Goal: Task Accomplishment & Management: Manage account settings

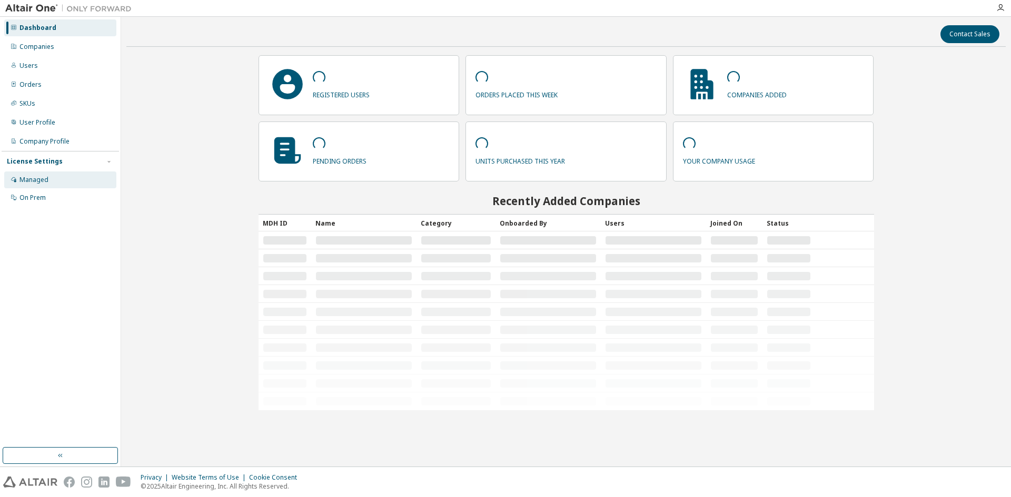
click at [41, 178] on div "Managed" at bounding box center [33, 180] width 29 height 8
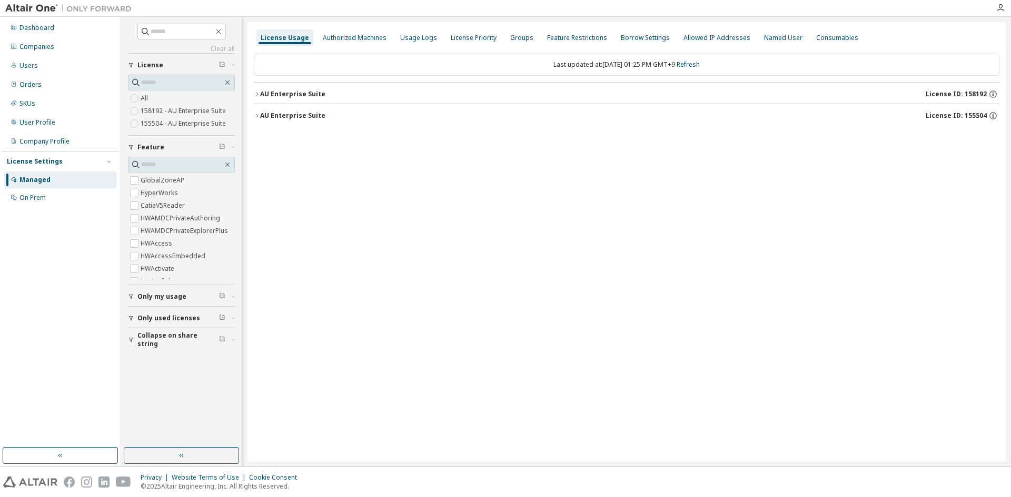
click at [255, 92] on icon "button" at bounding box center [257, 94] width 6 height 6
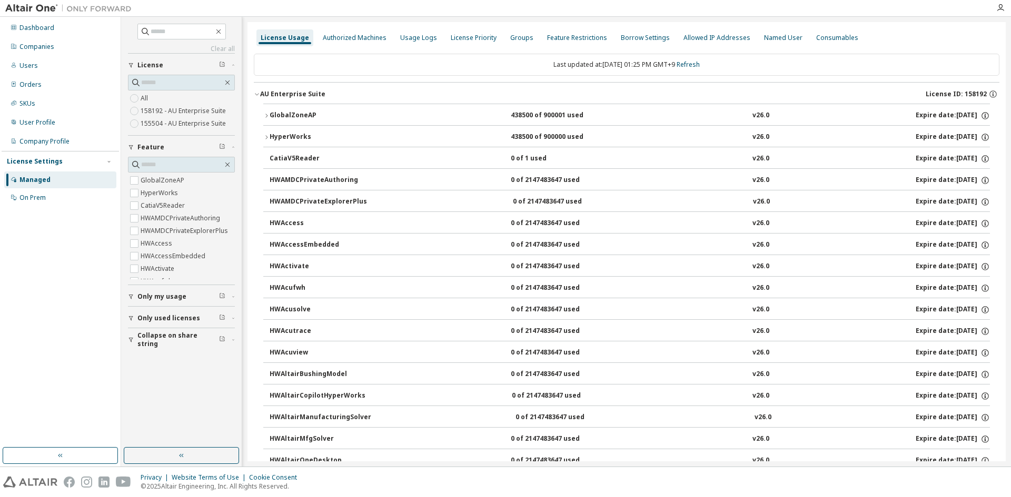
click at [264, 138] on icon "button" at bounding box center [266, 137] width 6 height 6
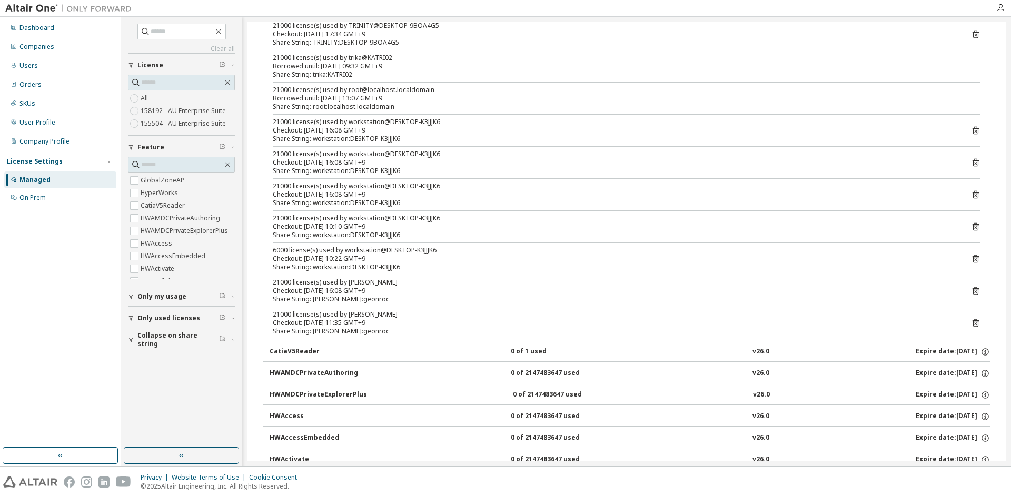
scroll to position [2211, 0]
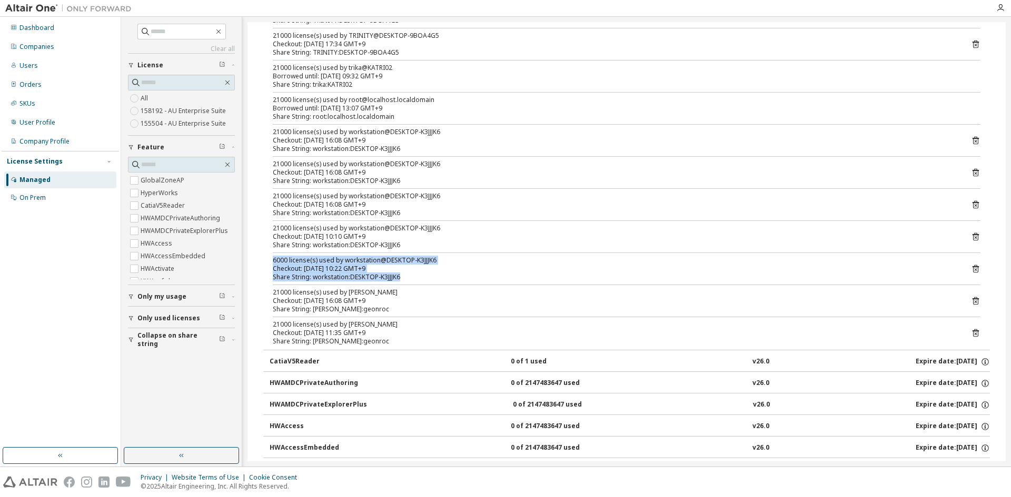
drag, startPoint x: 273, startPoint y: 261, endPoint x: 410, endPoint y: 275, distance: 137.7
click at [410, 275] on div "6000 license(s) used by workstation@DESKTOP-K3JJJK6 Checkout: 2025-09-25 10:22 …" at bounding box center [614, 268] width 682 height 25
click at [410, 275] on div "Share String: workstation:DESKTOP-K3JJJK6" at bounding box center [614, 277] width 682 height 8
drag, startPoint x: 390, startPoint y: 280, endPoint x: 273, endPoint y: 260, distance: 119.0
click at [273, 260] on div "6000 license(s) used by workstation@DESKTOP-K3JJJK6 Checkout: 2025-09-25 10:22 …" at bounding box center [614, 268] width 682 height 25
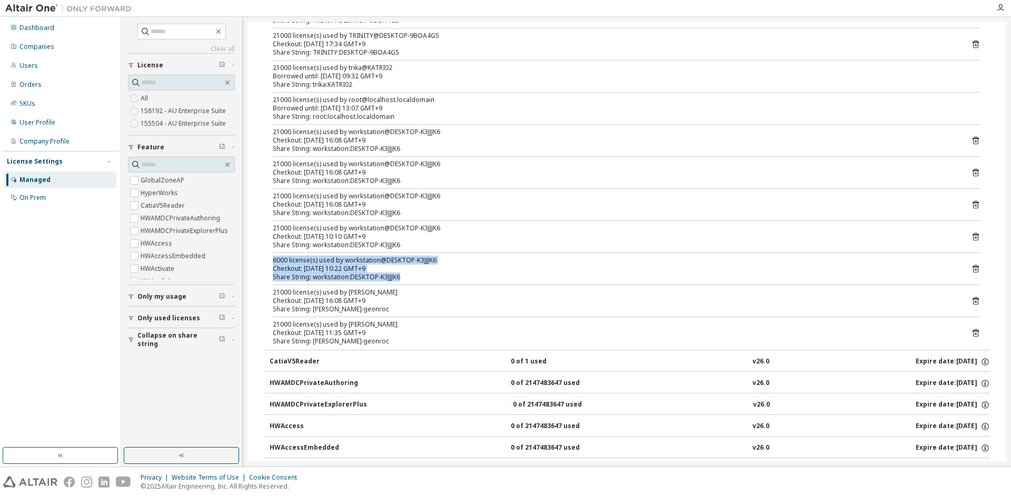
click at [273, 260] on div "6000 license(s) used by workstation@DESKTOP-K3JJJK6" at bounding box center [614, 260] width 682 height 8
drag, startPoint x: 275, startPoint y: 261, endPoint x: 430, endPoint y: 278, distance: 156.3
click at [430, 278] on div "6000 license(s) used by workstation@DESKTOP-K3JJJK6 Checkout: 2025-09-25 10:22 …" at bounding box center [614, 268] width 682 height 25
click at [430, 278] on div "Share String: workstation:DESKTOP-K3JJJK6" at bounding box center [614, 277] width 682 height 8
drag, startPoint x: 351, startPoint y: 275, endPoint x: 273, endPoint y: 263, distance: 78.9
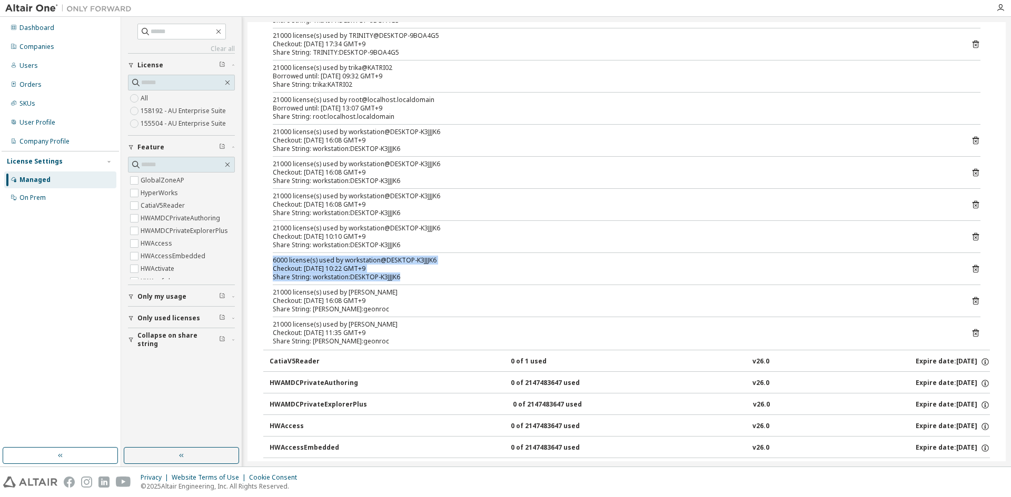
click at [273, 263] on div "6000 license(s) used by workstation@DESKTOP-K3JJJK6 Checkout: 2025-09-25 10:22 …" at bounding box center [614, 268] width 682 height 25
click at [273, 263] on div "6000 license(s) used by workstation@DESKTOP-K3JJJK6" at bounding box center [614, 260] width 682 height 8
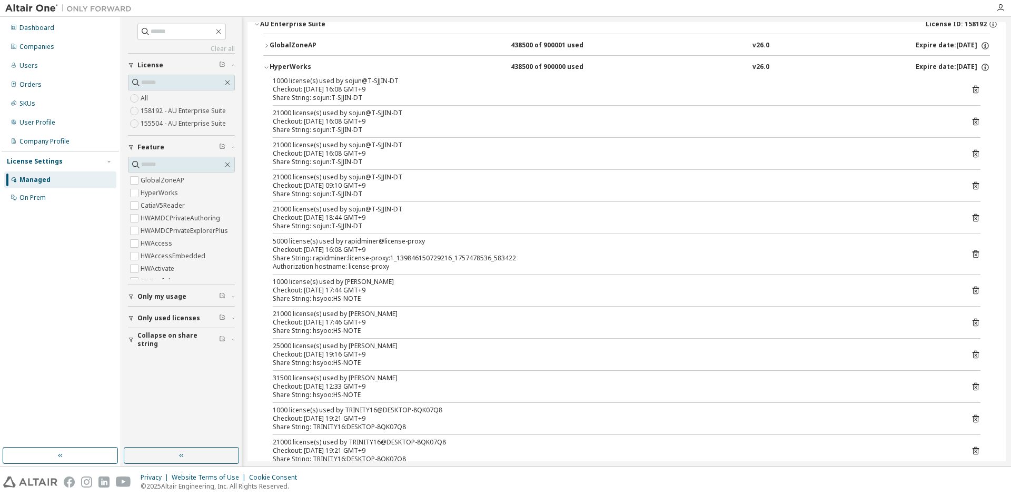
scroll to position [0, 0]
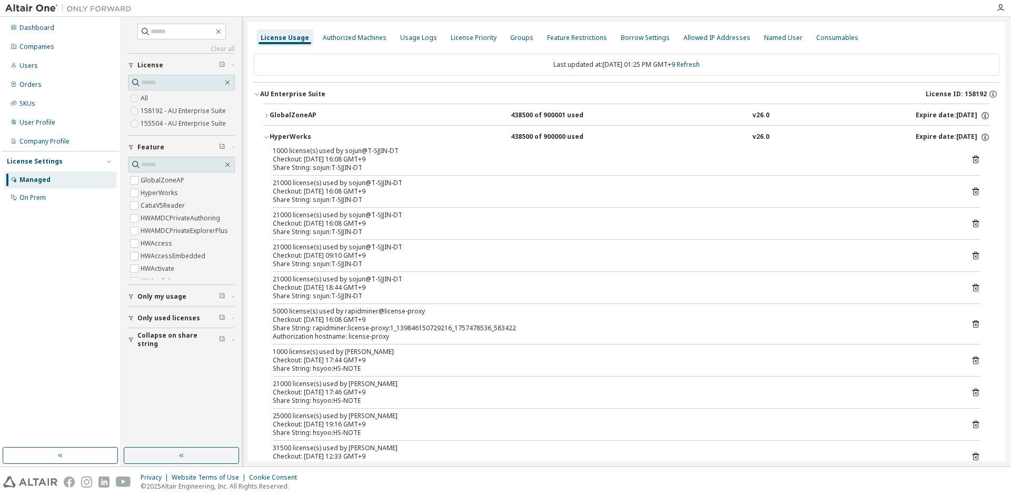
click at [286, 138] on div "HyperWorks" at bounding box center [317, 137] width 95 height 9
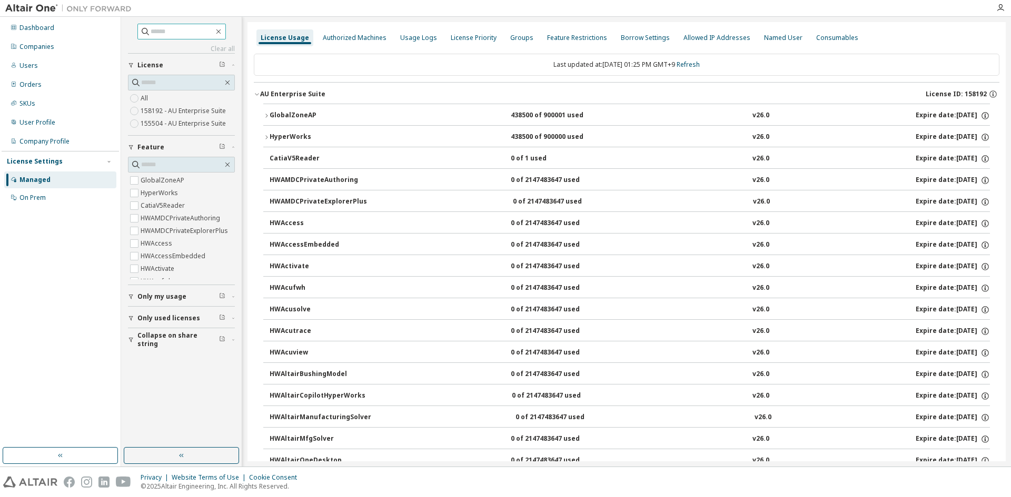
click at [176, 35] on input "text" at bounding box center [182, 31] width 63 height 11
type input "*"
type input "***"
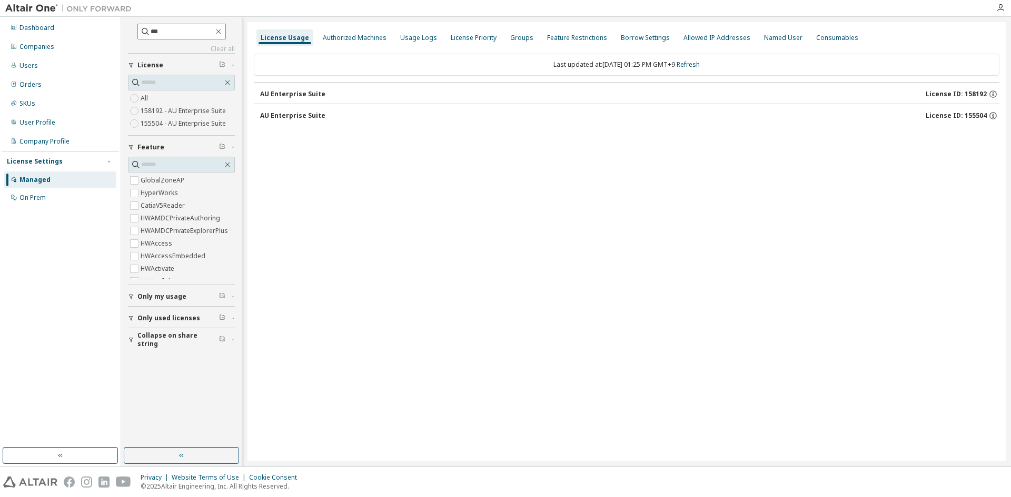
click at [197, 32] on input "***" at bounding box center [182, 31] width 63 height 11
click at [279, 38] on div "License Usage" at bounding box center [285, 38] width 48 height 8
click at [155, 33] on input "***" at bounding box center [182, 31] width 63 height 11
click at [223, 29] on icon "button" at bounding box center [218, 31] width 8 height 8
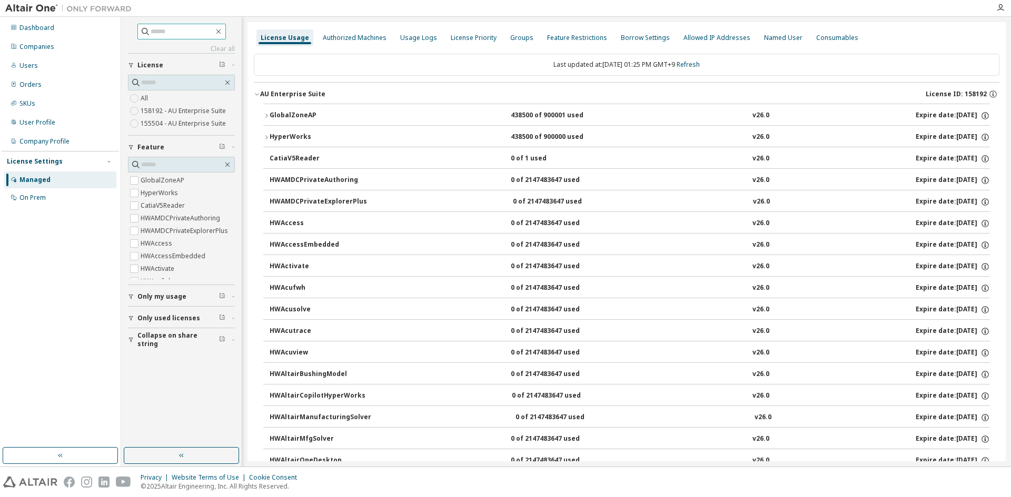
click at [226, 315] on div "Only used licenses" at bounding box center [184, 318] width 94 height 8
click at [186, 371] on span "Collapse on share string" at bounding box center [178, 370] width 82 height 17
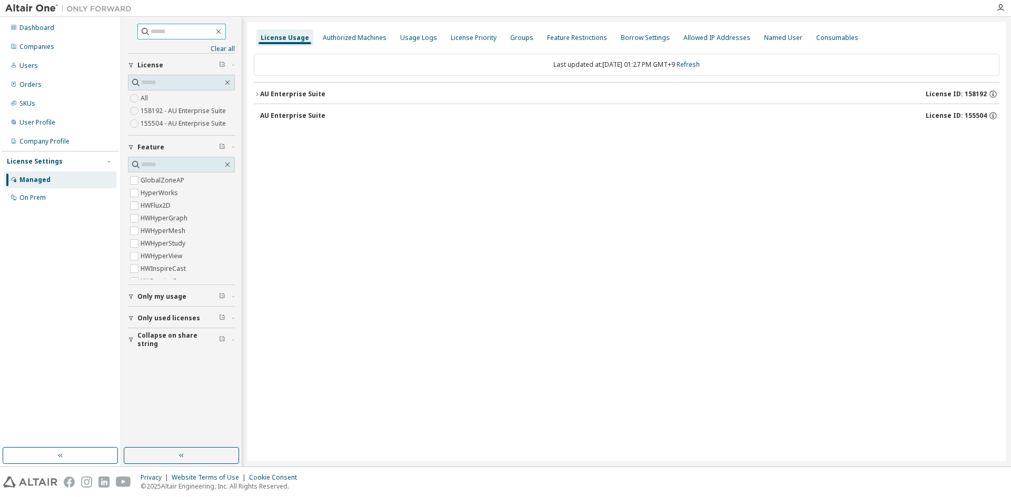
click at [177, 37] on span at bounding box center [181, 32] width 88 height 16
click at [179, 33] on input "text" at bounding box center [182, 31] width 63 height 11
type input "***"
click at [258, 92] on icon "button" at bounding box center [257, 94] width 6 height 6
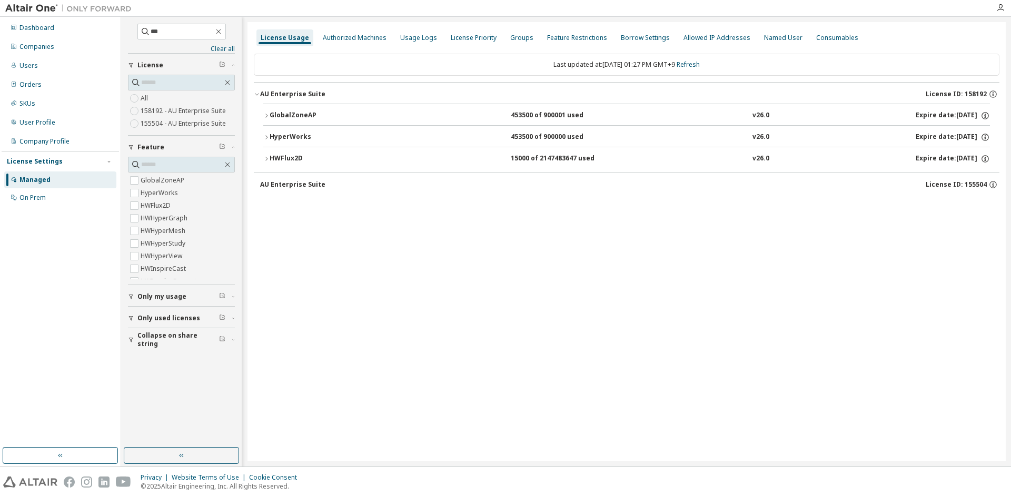
click at [265, 158] on icon "button" at bounding box center [266, 159] width 6 height 6
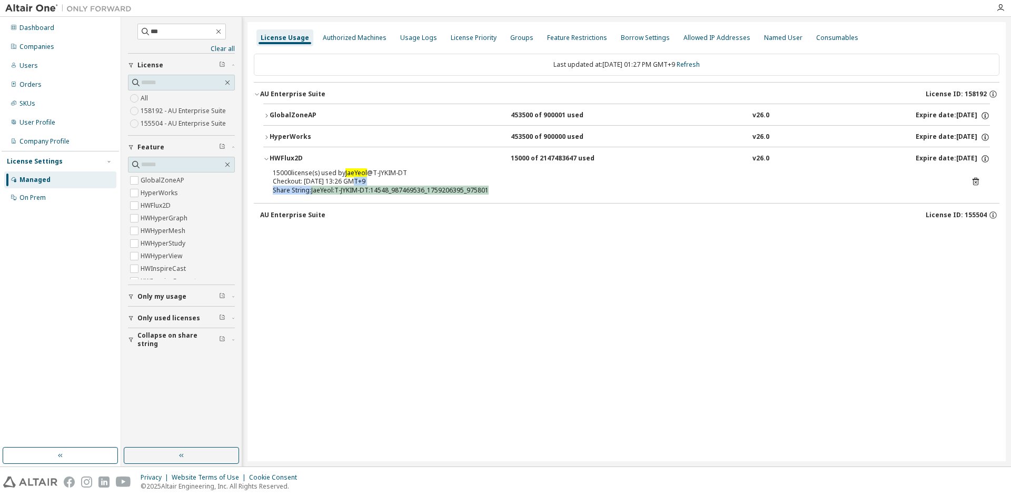
drag, startPoint x: 397, startPoint y: 188, endPoint x: 485, endPoint y: 195, distance: 88.7
click at [485, 195] on div "15000 license(s) used by JaeYeol @ T-JYKIM-DT Checkout: 2025-09-30 13:26 GMT+9 …" at bounding box center [614, 181] width 682 height 26
click at [485, 195] on p "Share String: JaeYeol:T-JYKIM-DT:14548_987469536_1759206395_975801" at bounding box center [614, 190] width 682 height 9
click at [979, 182] on icon at bounding box center [975, 181] width 9 height 9
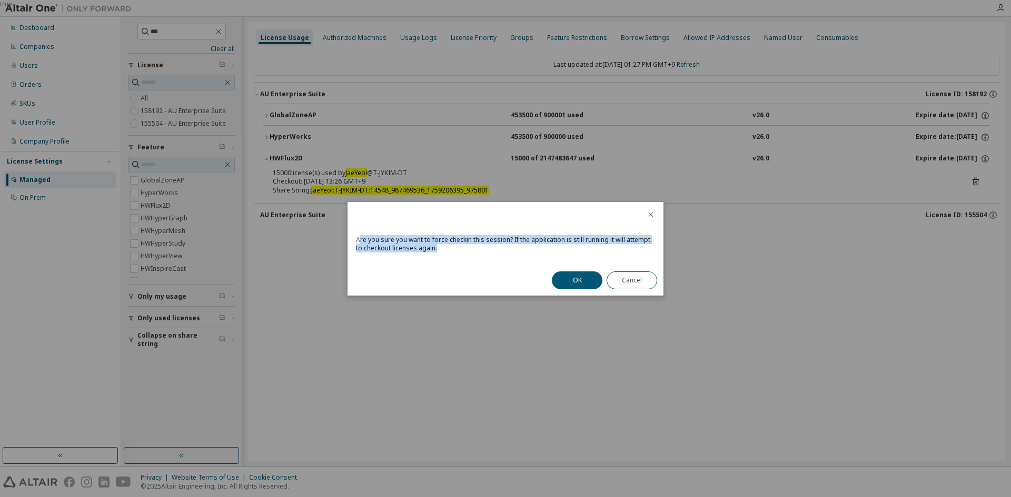
drag, startPoint x: 361, startPoint y: 238, endPoint x: 451, endPoint y: 251, distance: 91.4
click at [451, 251] on div "Are you sure you want to force checkin this session? If the application is stil…" at bounding box center [505, 248] width 316 height 36
drag, startPoint x: 581, startPoint y: 241, endPoint x: 614, endPoint y: 247, distance: 34.3
click at [614, 247] on div "Are you sure you want to force checkin this session? If the application is stil…" at bounding box center [505, 248] width 316 height 36
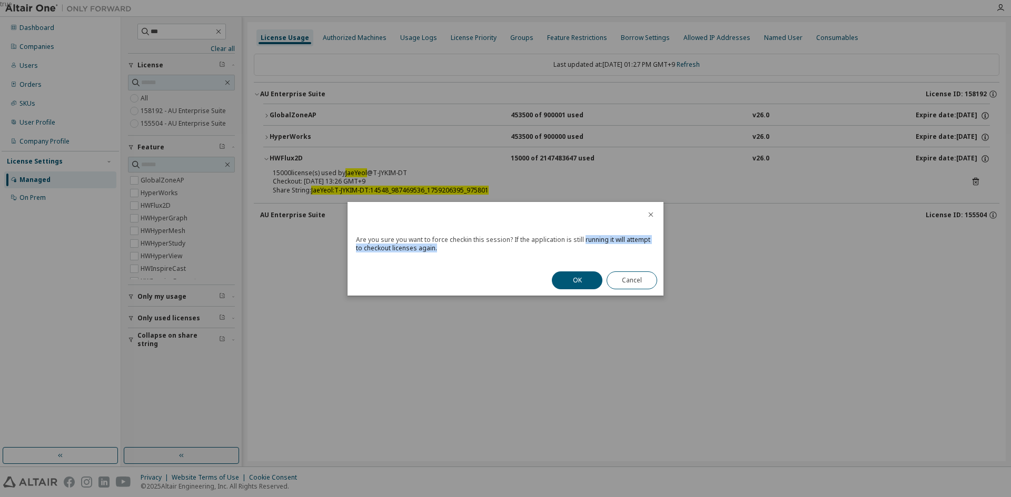
click at [614, 247] on div "Are you sure you want to force checkin this session? If the application is stil…" at bounding box center [505, 248] width 316 height 36
click at [579, 283] on button "OK" at bounding box center [577, 281] width 51 height 18
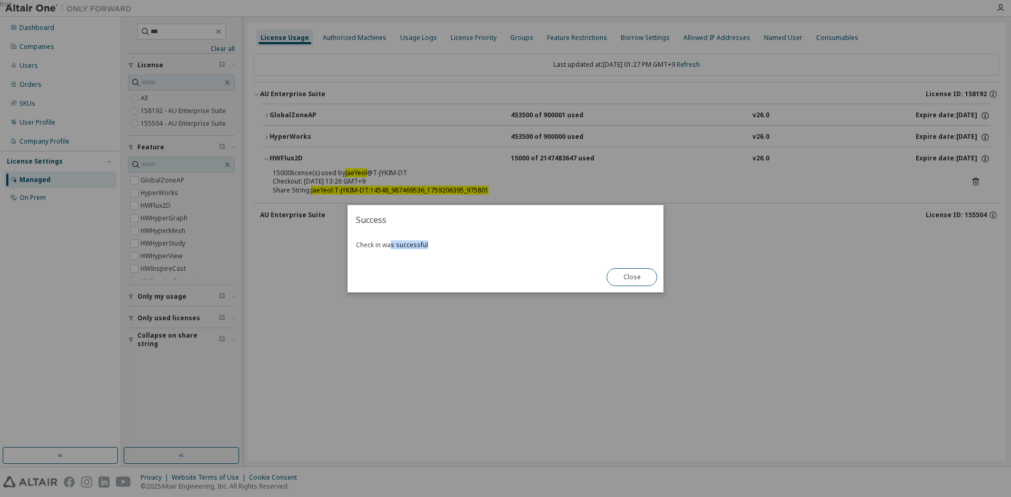
drag, startPoint x: 391, startPoint y: 248, endPoint x: 448, endPoint y: 251, distance: 57.5
click at [446, 251] on div "Check in was successful" at bounding box center [505, 248] width 316 height 27
click at [449, 251] on div "Check in was successful" at bounding box center [505, 248] width 316 height 27
click at [629, 279] on button "Close" at bounding box center [631, 277] width 51 height 18
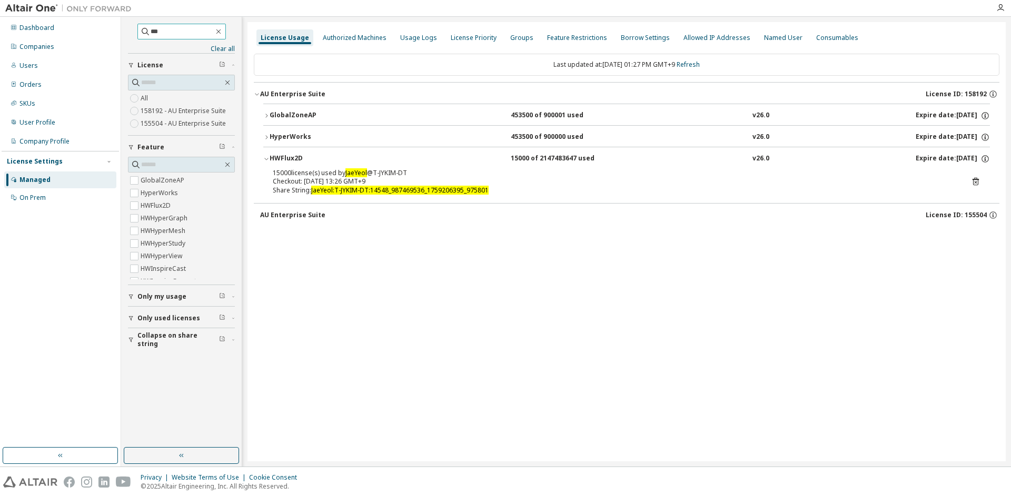
click at [200, 32] on input "***" at bounding box center [182, 31] width 63 height 11
click at [332, 346] on div "License Usage Authorized Machines Usage Logs License Priority Groups Feature Re…" at bounding box center [626, 242] width 758 height 440
click at [221, 32] on icon "button" at bounding box center [218, 31] width 5 height 5
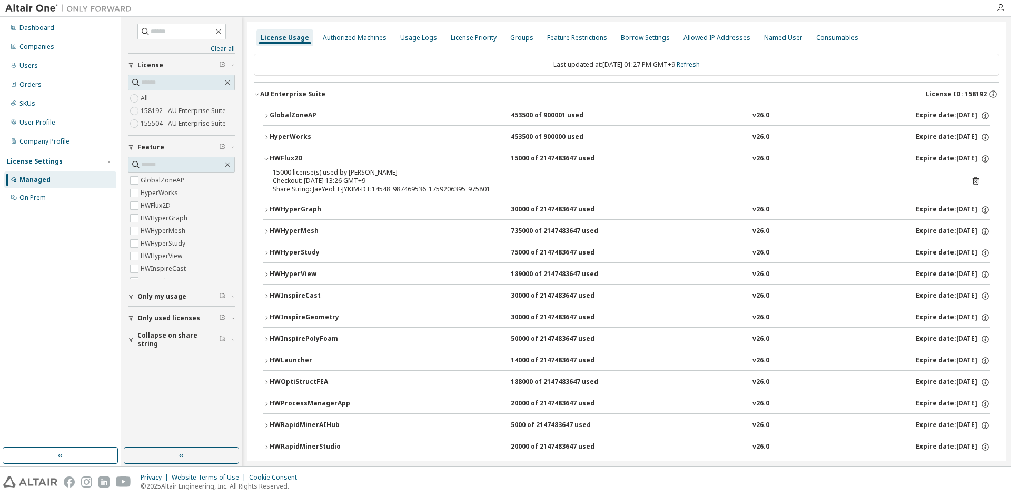
click at [268, 157] on icon "button" at bounding box center [266, 159] width 6 height 6
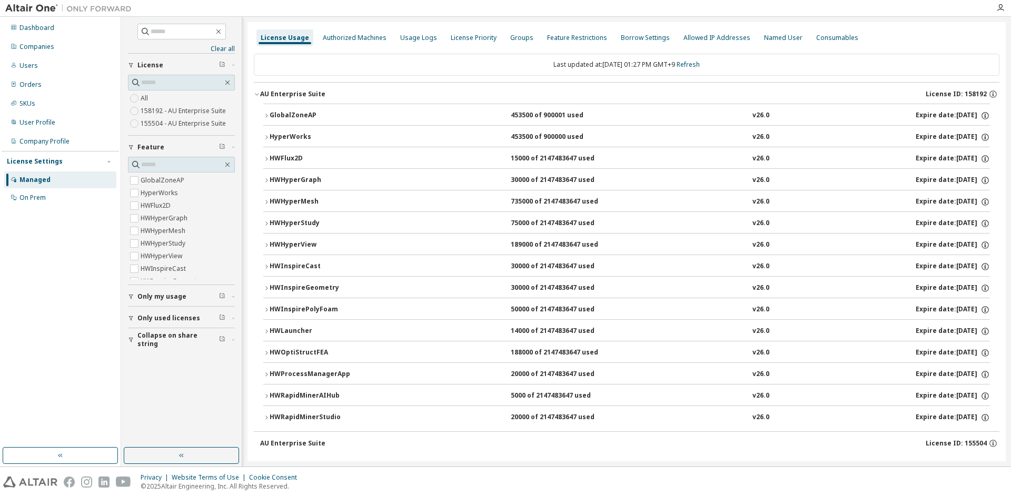
click at [267, 157] on icon "button" at bounding box center [266, 159] width 6 height 6
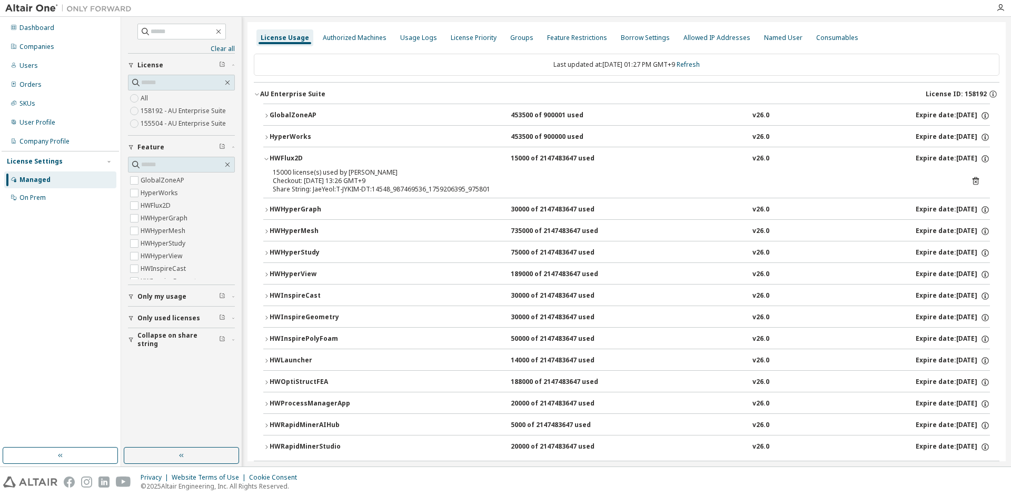
click at [267, 157] on icon "button" at bounding box center [266, 159] width 6 height 6
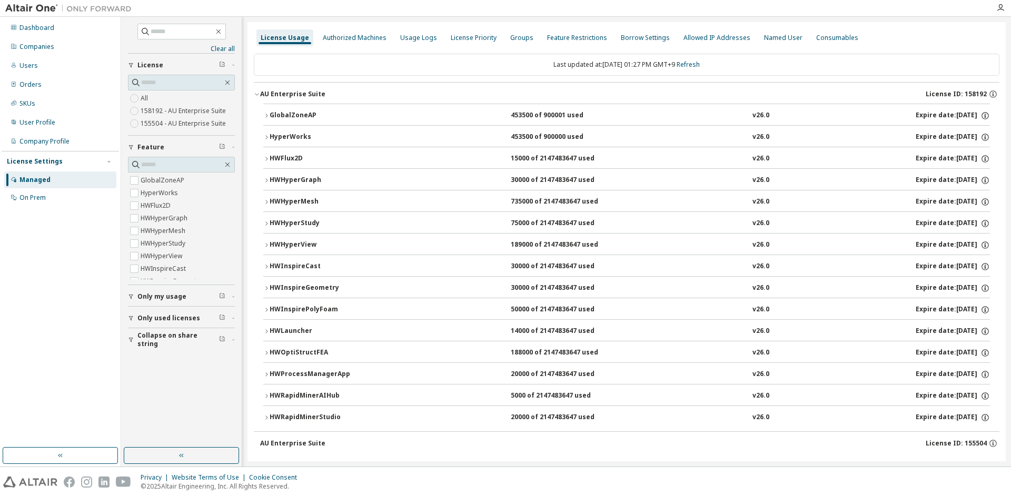
click at [268, 157] on icon "button" at bounding box center [266, 159] width 6 height 6
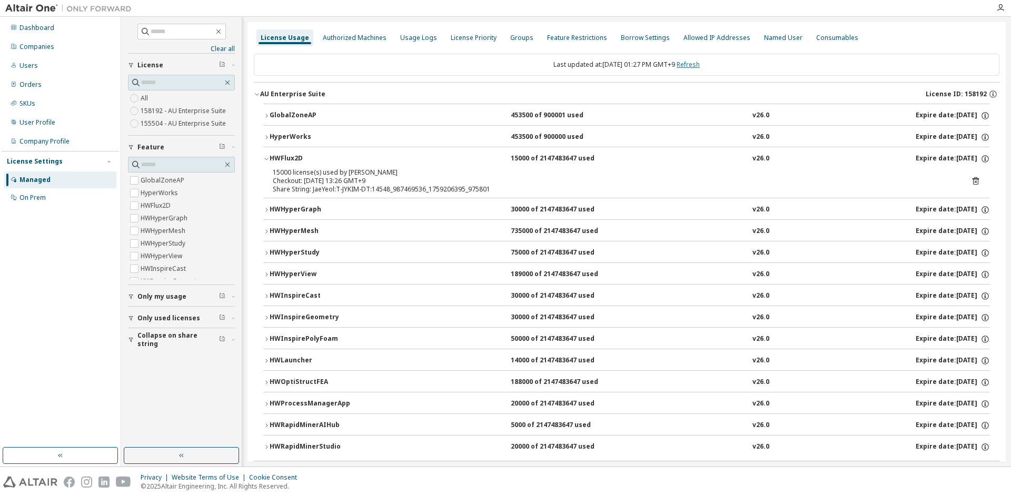
click at [698, 63] on link "Refresh" at bounding box center [687, 64] width 23 height 9
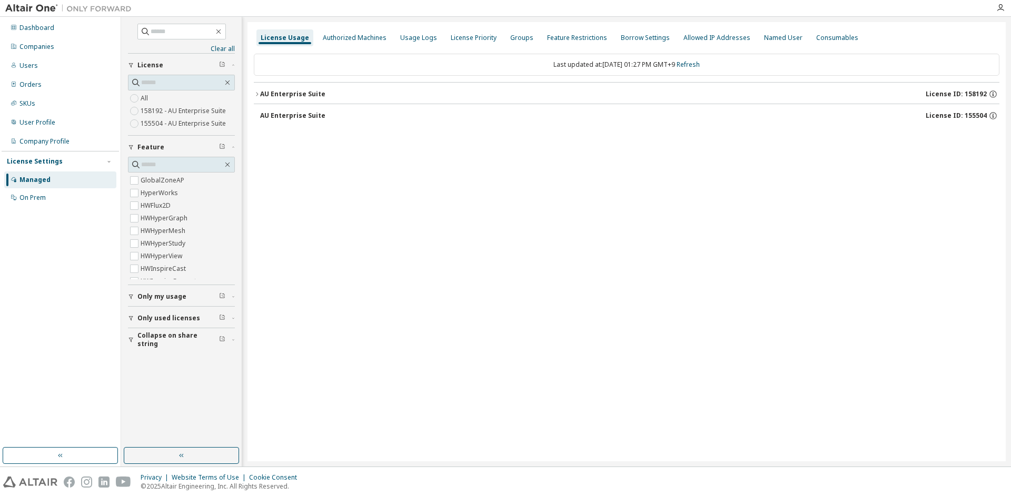
click at [255, 94] on icon "button" at bounding box center [257, 94] width 6 height 6
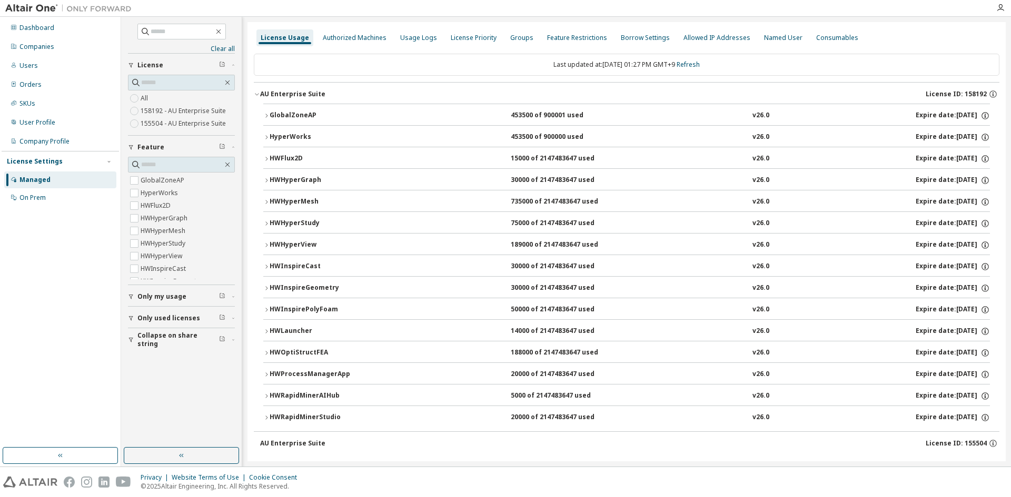
click at [272, 157] on div "HWFlux2D" at bounding box center [317, 158] width 95 height 9
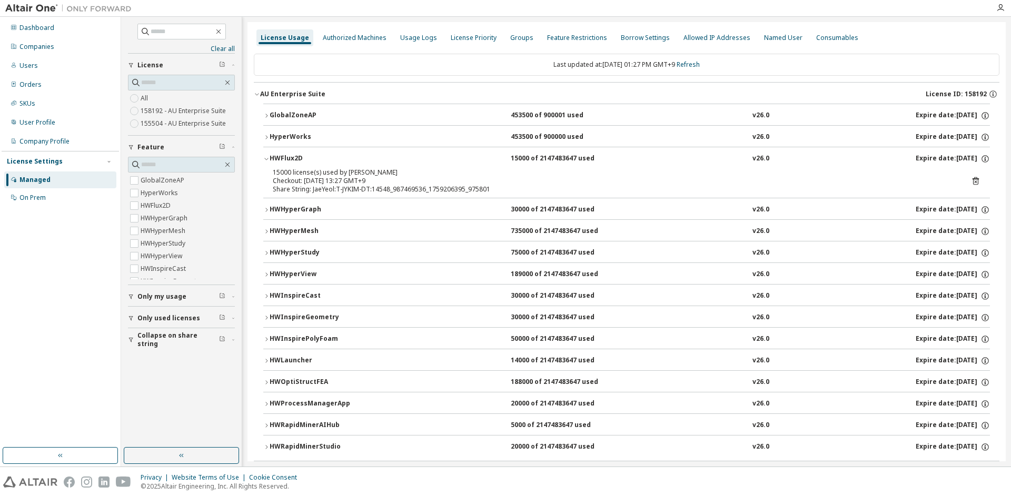
click at [269, 156] on icon "button" at bounding box center [266, 159] width 6 height 6
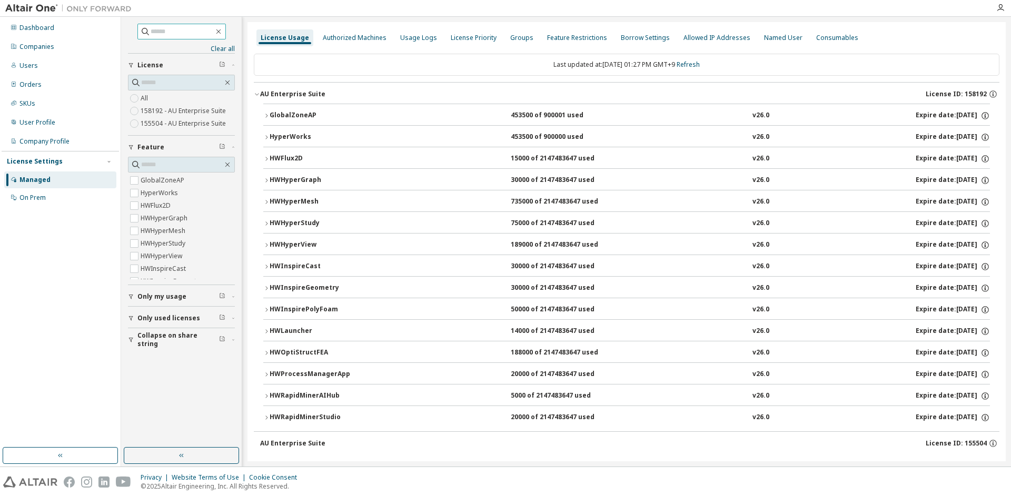
click at [156, 30] on input "text" at bounding box center [182, 31] width 63 height 11
type input "*"
type input "***"
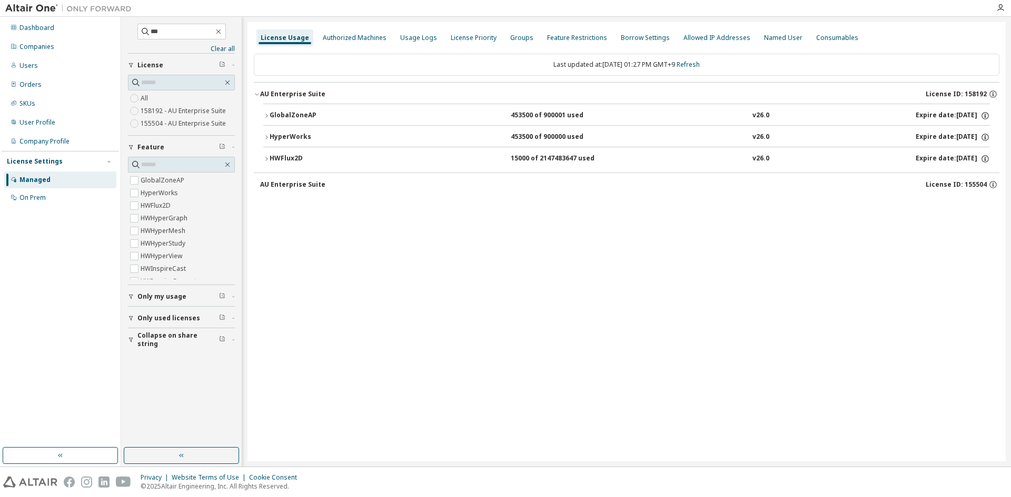
click at [267, 158] on icon "button" at bounding box center [266, 159] width 6 height 6
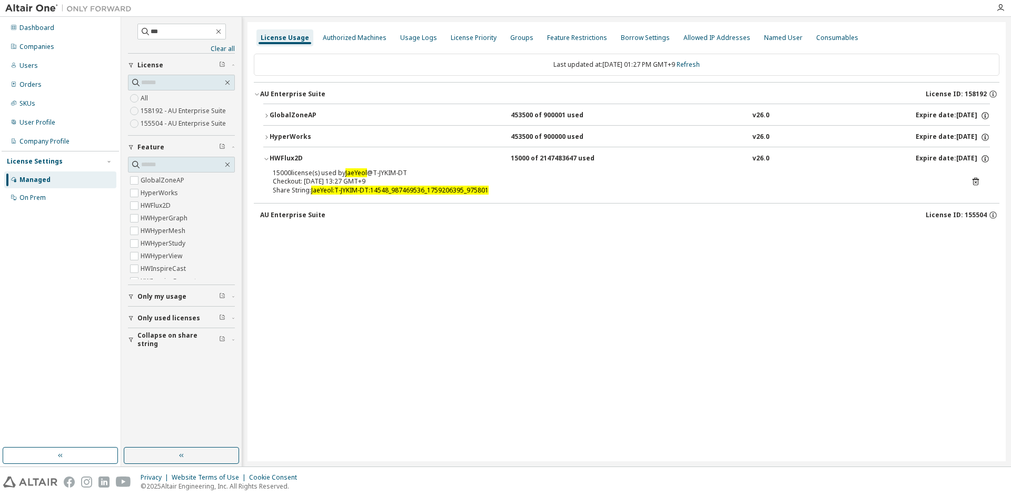
click at [973, 182] on icon at bounding box center [975, 182] width 6 height 8
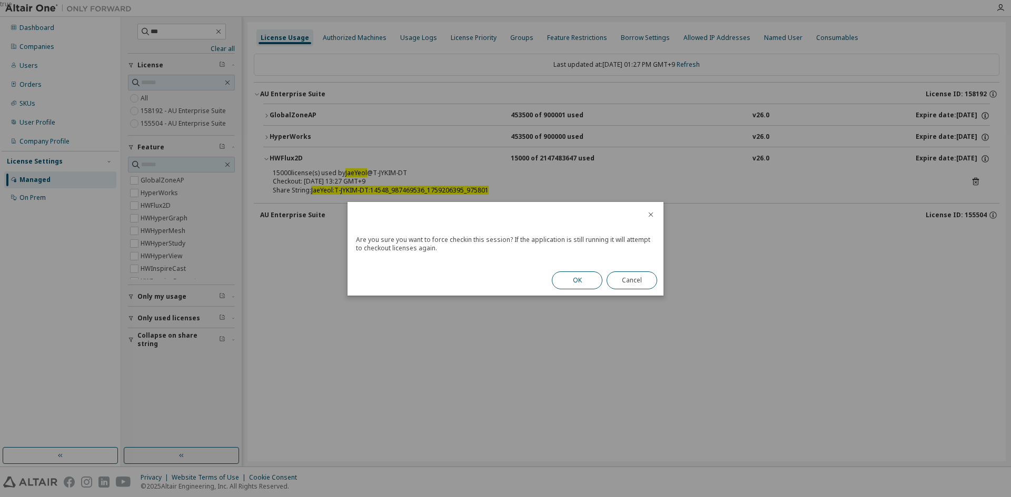
click at [562, 281] on button "OK" at bounding box center [577, 281] width 51 height 18
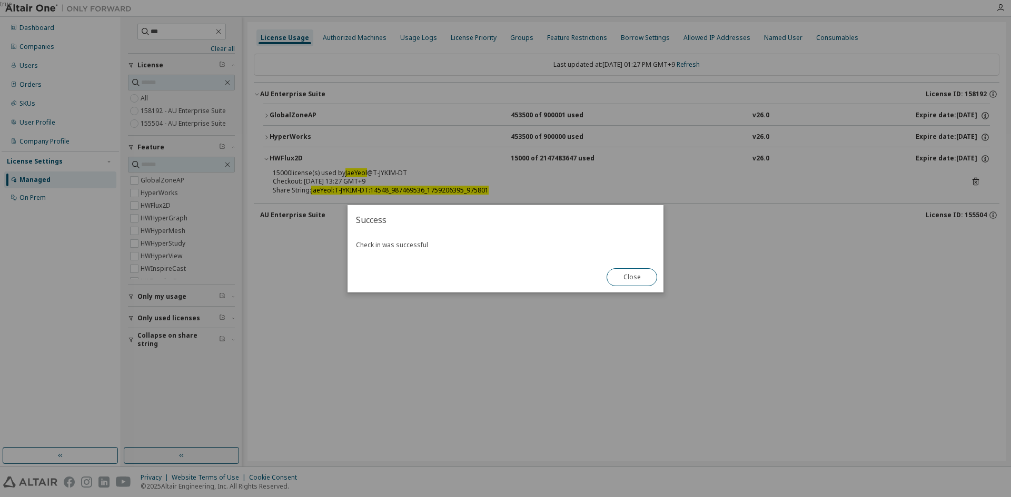
drag, startPoint x: 419, startPoint y: 243, endPoint x: 500, endPoint y: 240, distance: 81.1
click at [628, 283] on button "Close" at bounding box center [631, 277] width 51 height 18
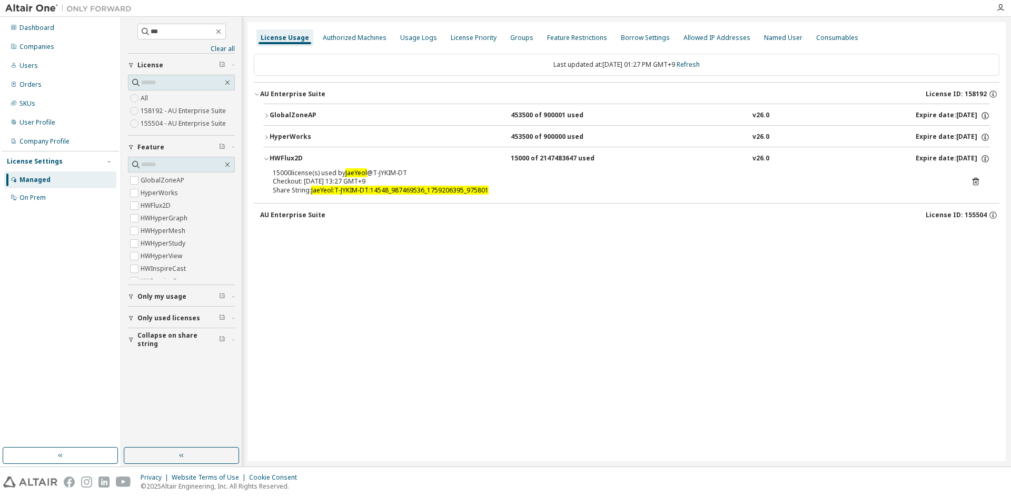
click at [642, 263] on div "License Usage Authorized Machines Usage Logs License Priority Groups Feature Re…" at bounding box center [626, 242] width 758 height 440
click at [974, 180] on icon at bounding box center [975, 182] width 6 height 8
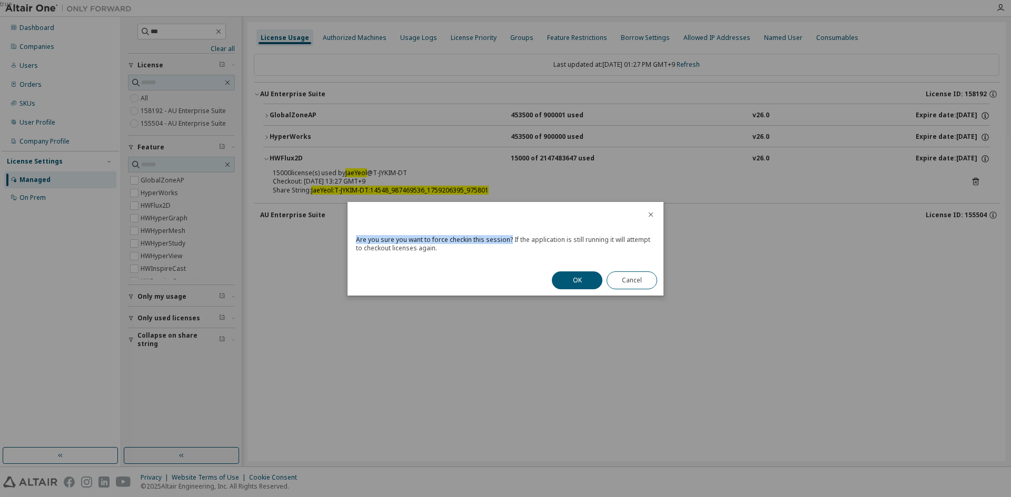
drag, startPoint x: 355, startPoint y: 237, endPoint x: 509, endPoint y: 242, distance: 153.2
click at [509, 242] on div "Are you sure you want to force checkin this session? If the application is stil…" at bounding box center [505, 248] width 316 height 36
click at [512, 239] on div "Are you sure you want to force checkin this session? If the application is stil…" at bounding box center [505, 248] width 316 height 36
drag, startPoint x: 510, startPoint y: 239, endPoint x: 649, endPoint y: 248, distance: 139.8
click at [649, 248] on div "Are you sure you want to force checkin this session? If the application is stil…" at bounding box center [505, 248] width 316 height 36
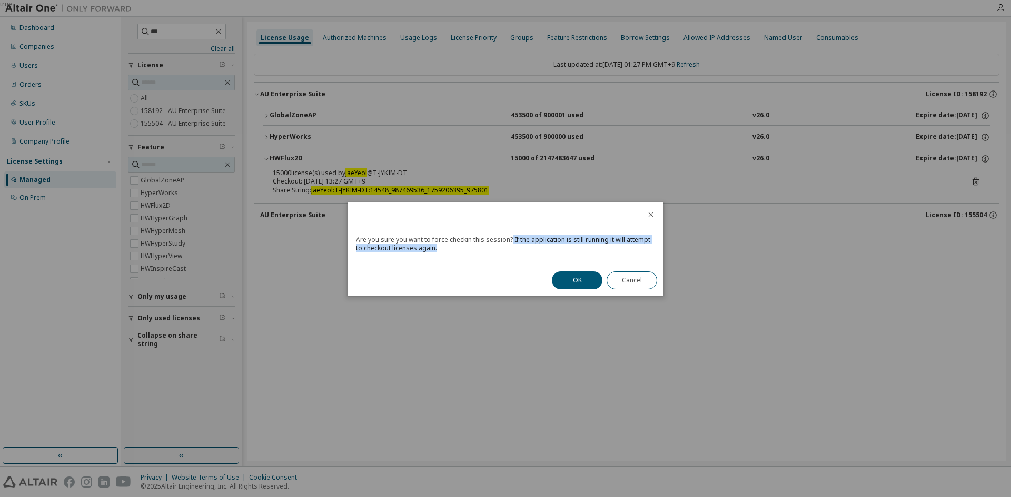
click at [649, 248] on div "Are you sure you want to force checkin this session? If the application is stil…" at bounding box center [505, 248] width 316 height 36
click at [587, 287] on button "OK" at bounding box center [577, 281] width 51 height 18
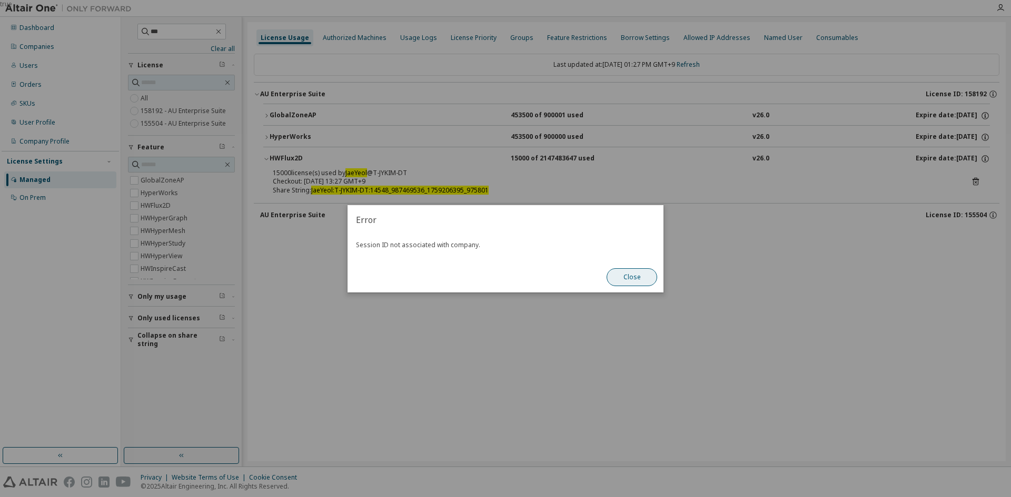
click at [638, 275] on button "Close" at bounding box center [631, 277] width 51 height 18
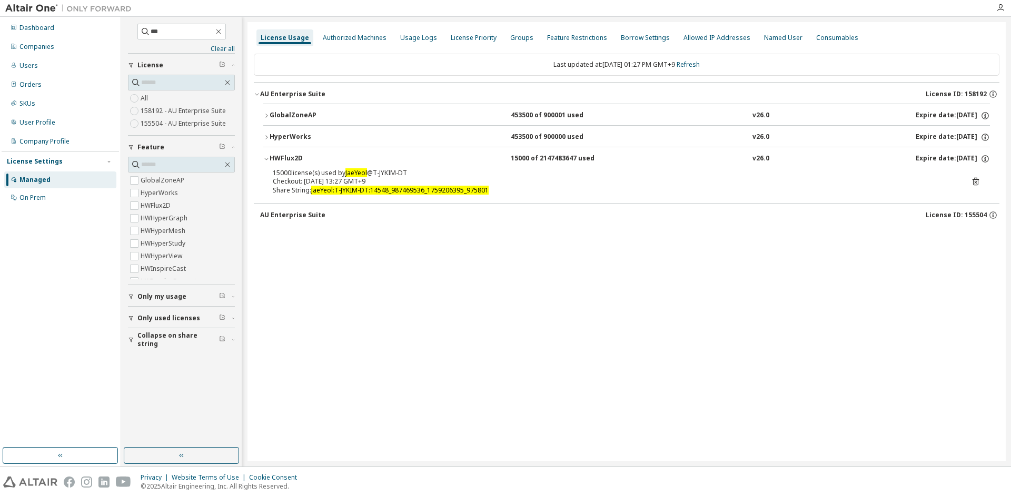
click at [980, 178] on icon at bounding box center [975, 181] width 9 height 9
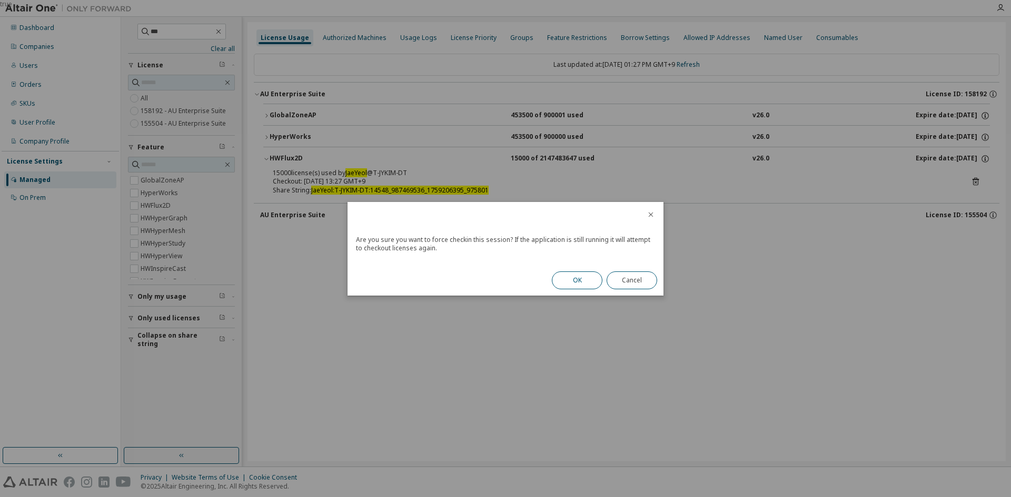
click at [581, 275] on button "OK" at bounding box center [577, 281] width 51 height 18
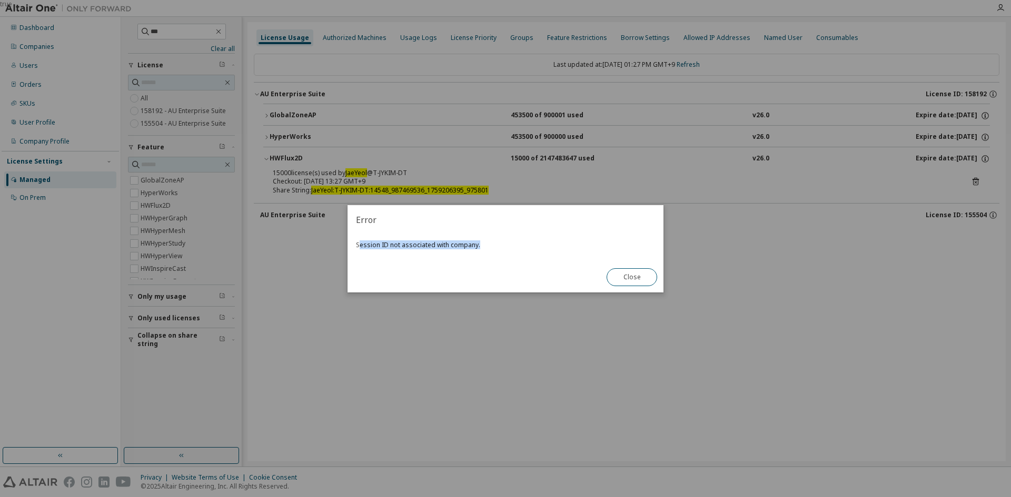
drag, startPoint x: 359, startPoint y: 245, endPoint x: 478, endPoint y: 244, distance: 119.0
click at [478, 244] on div "Session ID not associated with company." at bounding box center [505, 248] width 316 height 27
drag, startPoint x: 402, startPoint y: 245, endPoint x: 500, endPoint y: 246, distance: 98.4
click at [500, 246] on div "Session ID not associated with company." at bounding box center [505, 248] width 316 height 27
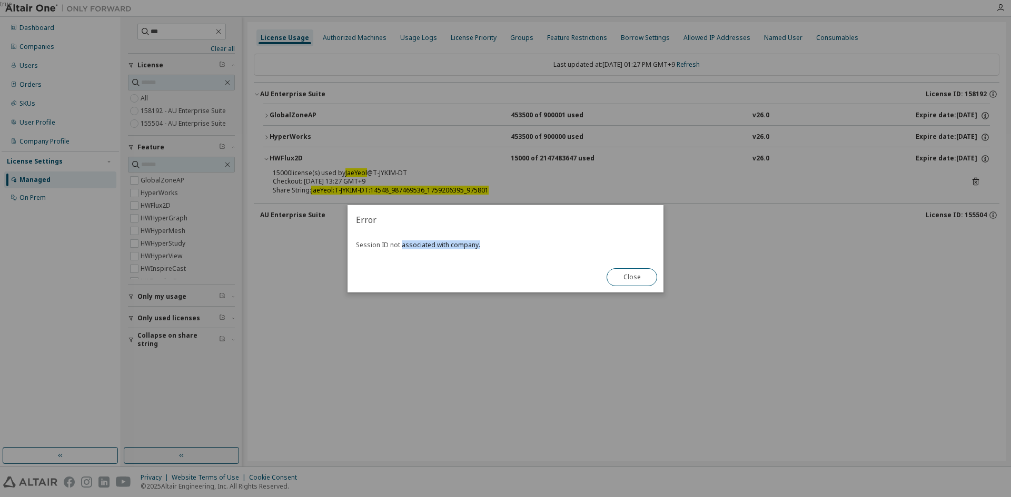
click at [500, 246] on div "Session ID not associated with company." at bounding box center [505, 248] width 316 height 27
click at [648, 282] on button "Close" at bounding box center [631, 277] width 51 height 18
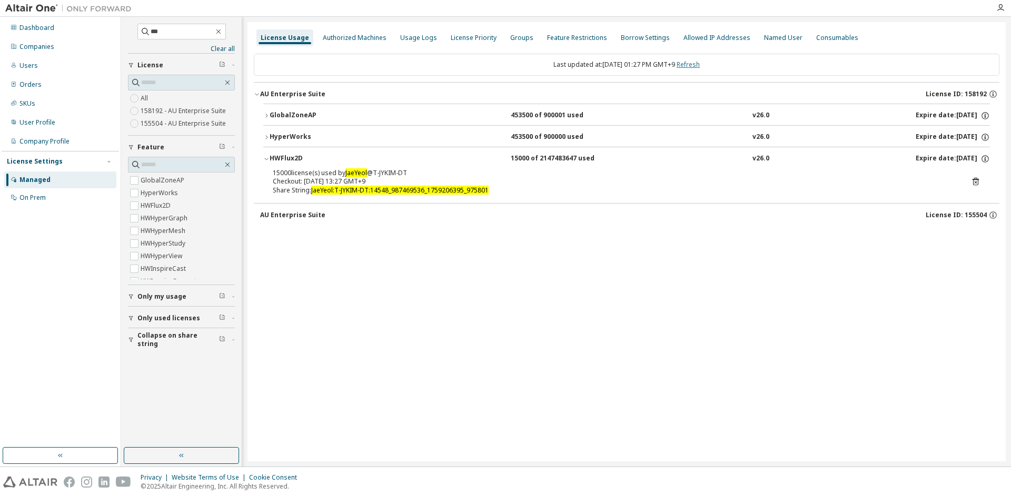
click at [700, 63] on link "Refresh" at bounding box center [687, 64] width 23 height 9
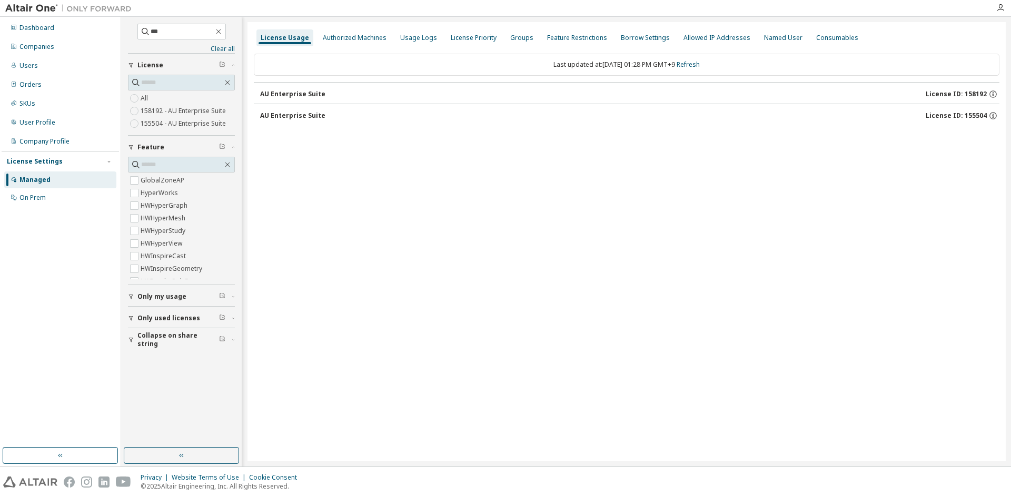
click at [796, 385] on div "License Usage Authorized Machines Usage Logs License Priority Groups Feature Re…" at bounding box center [626, 242] width 758 height 440
click at [223, 31] on icon "button" at bounding box center [218, 31] width 8 height 8
click at [255, 92] on icon "button" at bounding box center [257, 94] width 6 height 6
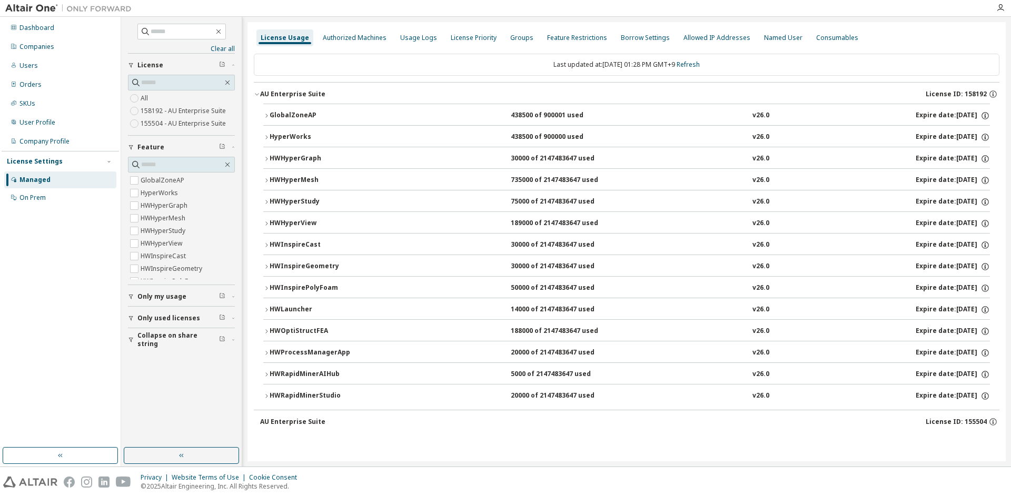
click at [267, 158] on icon "button" at bounding box center [266, 159] width 6 height 6
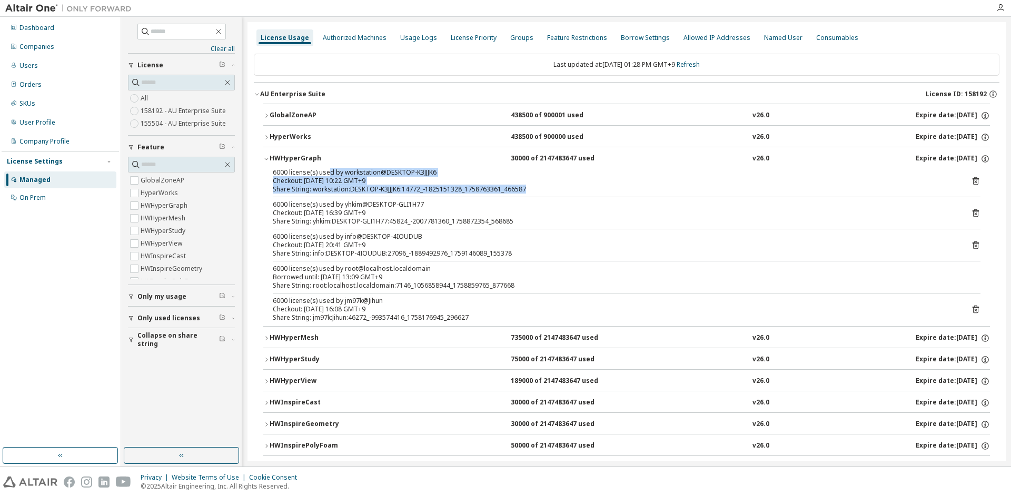
drag, startPoint x: 327, startPoint y: 172, endPoint x: 543, endPoint y: 192, distance: 216.8
click at [543, 192] on div "6000 license(s) used by workstation@DESKTOP-K3JJJK6 Checkout: 2025-09-25 10:22 …" at bounding box center [614, 180] width 682 height 25
click at [543, 192] on div "Share String: workstation:DESKTOP-K3JJJK6:14772_-1825151328_1758763361_466587" at bounding box center [614, 189] width 682 height 8
drag, startPoint x: 546, startPoint y: 188, endPoint x: 276, endPoint y: 173, distance: 270.5
click at [276, 173] on div "6000 license(s) used by workstation@DESKTOP-K3JJJK6 Checkout: 2025-09-25 10:22 …" at bounding box center [614, 180] width 682 height 25
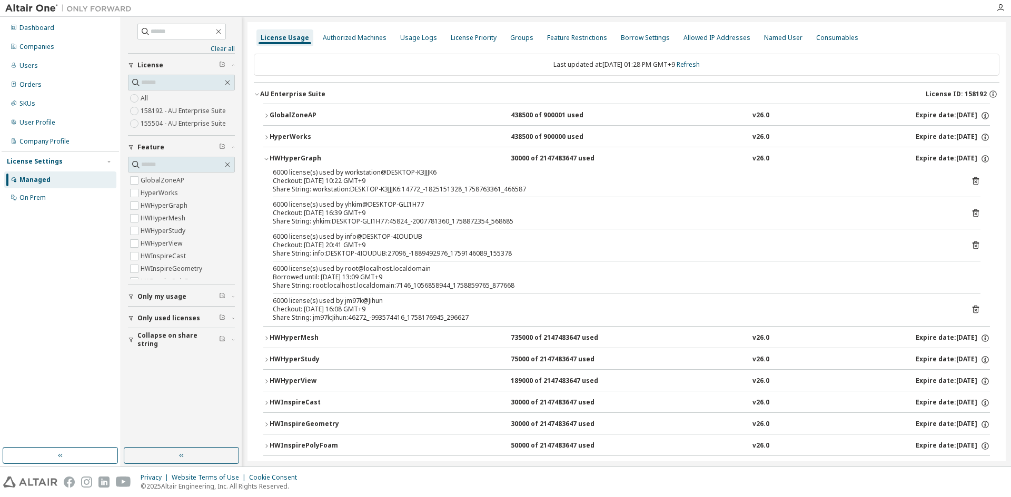
click at [272, 173] on div "6000 license(s) used by workstation@DESKTOP-K3JJJK6 Checkout: 2025-09-25 10:22 …" at bounding box center [626, 247] width 726 height 158
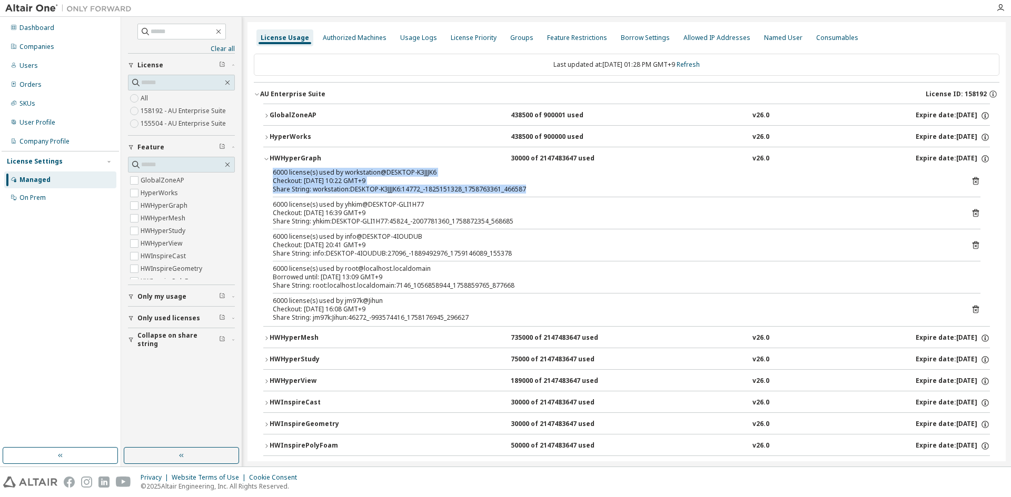
drag, startPoint x: 268, startPoint y: 172, endPoint x: 559, endPoint y: 186, distance: 290.9
click at [559, 186] on div "6000 license(s) used by workstation@DESKTOP-K3JJJK6 Checkout: 2025-09-25 10:22 …" at bounding box center [626, 247] width 726 height 158
click at [559, 186] on div "Share String: workstation:DESKTOP-K3JJJK6:14772_-1825151328_1758763361_466587" at bounding box center [614, 189] width 682 height 8
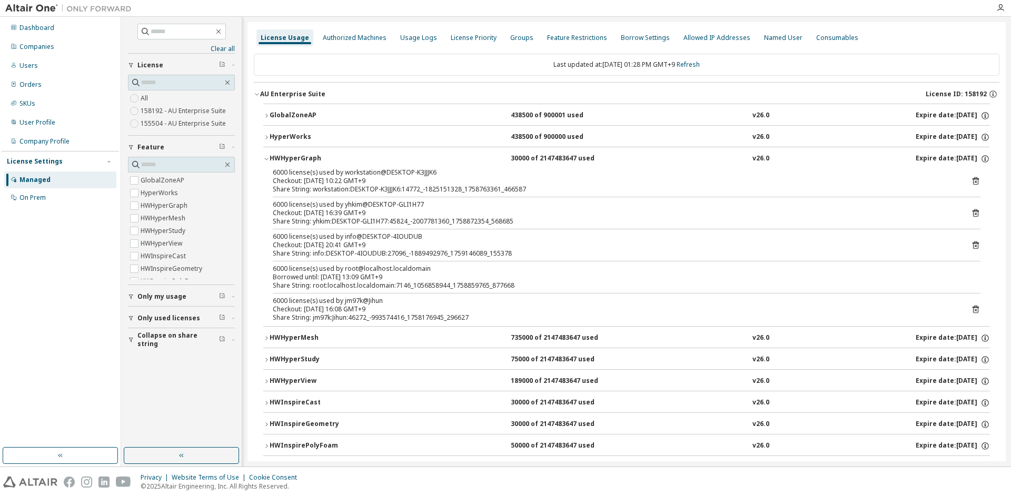
click at [267, 158] on icon "button" at bounding box center [266, 159] width 6 height 6
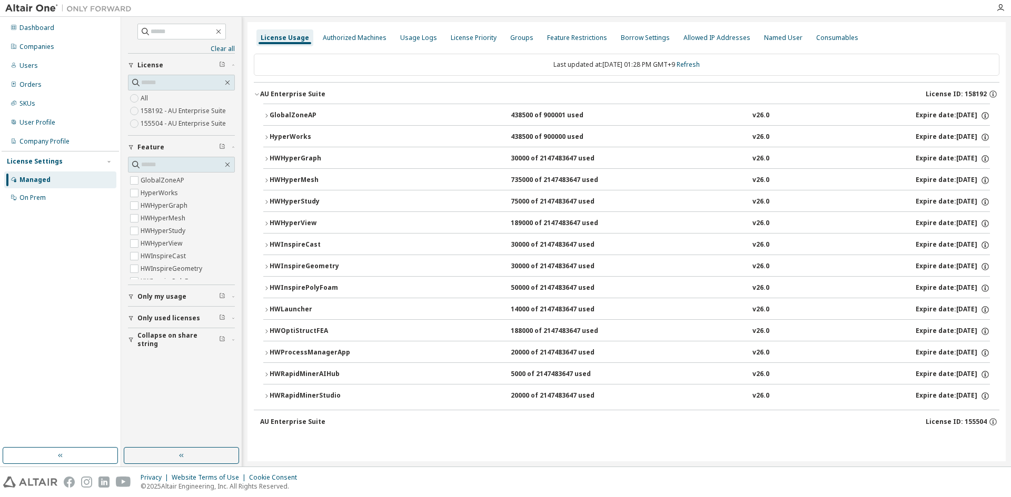
click at [265, 156] on icon "button" at bounding box center [266, 159] width 6 height 6
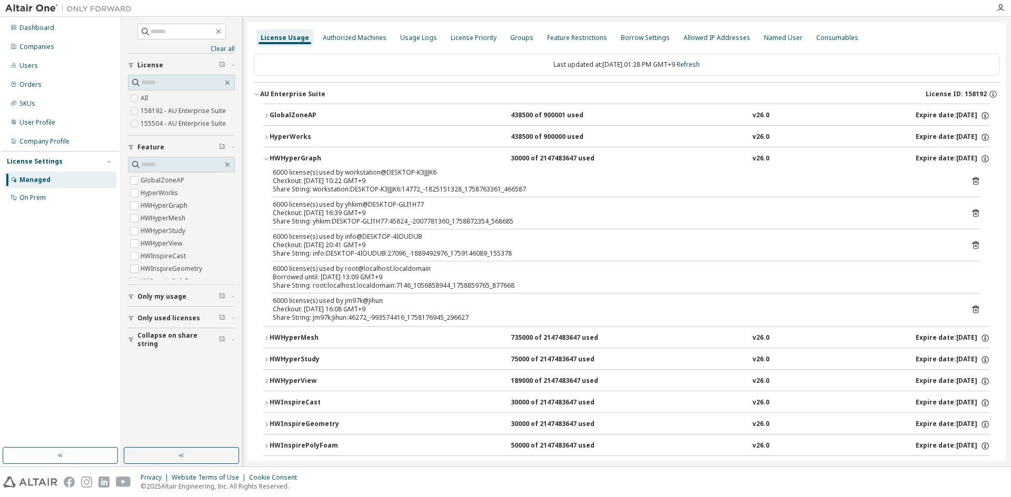
click at [265, 156] on icon "button" at bounding box center [266, 159] width 6 height 6
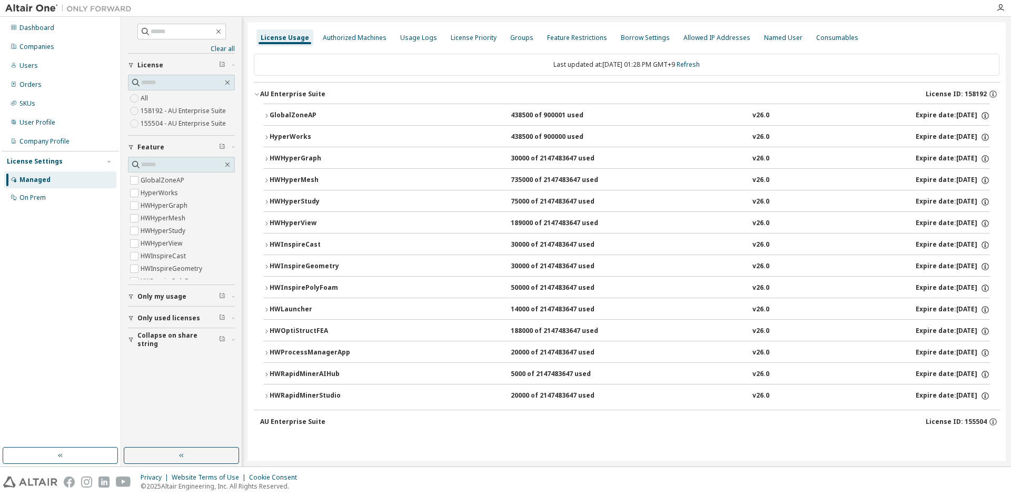
click at [266, 178] on icon "button" at bounding box center [266, 180] width 6 height 6
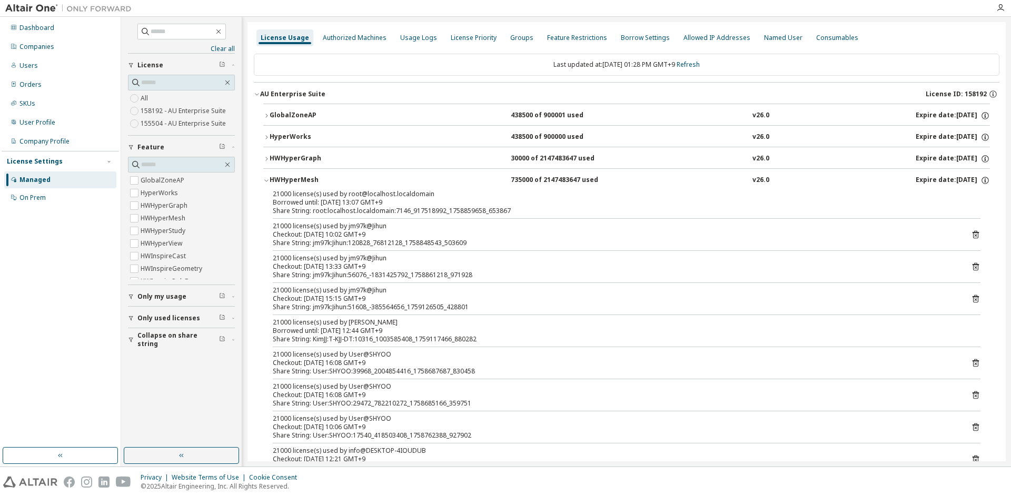
click at [266, 178] on icon "button" at bounding box center [266, 180] width 6 height 6
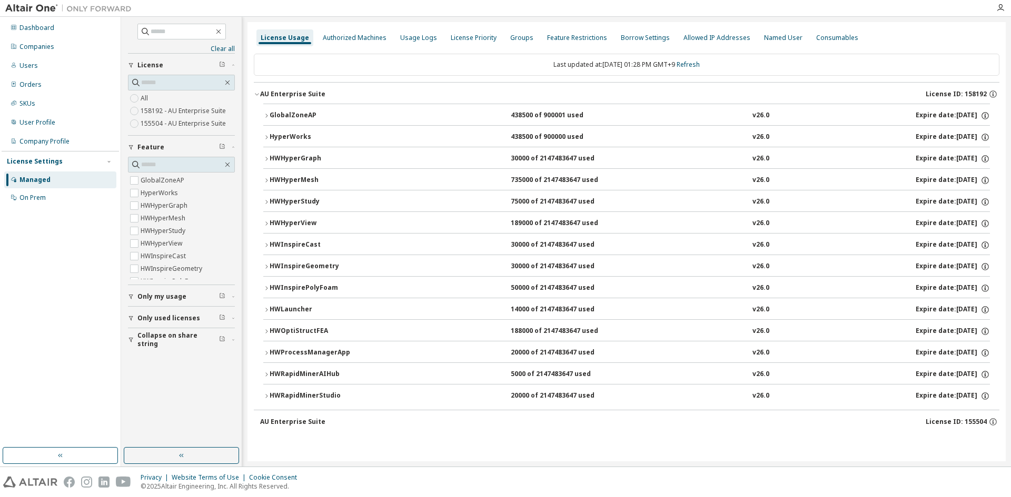
click at [265, 180] on icon "button" at bounding box center [266, 180] width 6 height 6
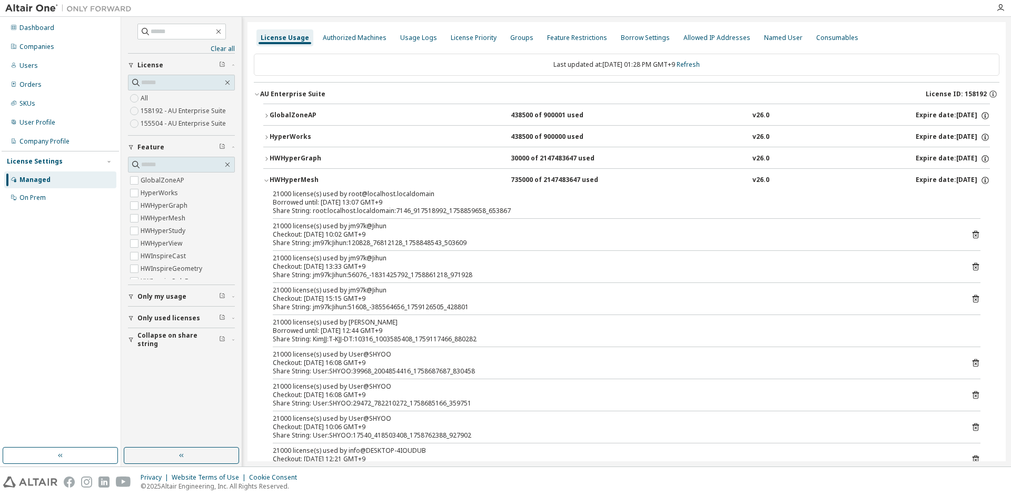
click at [265, 180] on icon "button" at bounding box center [266, 180] width 6 height 6
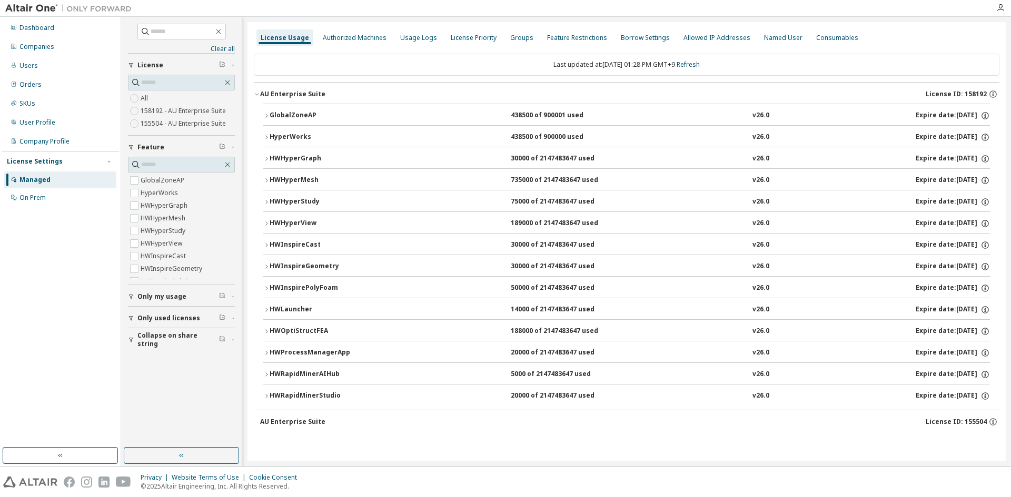
click at [265, 180] on icon "button" at bounding box center [266, 180] width 6 height 6
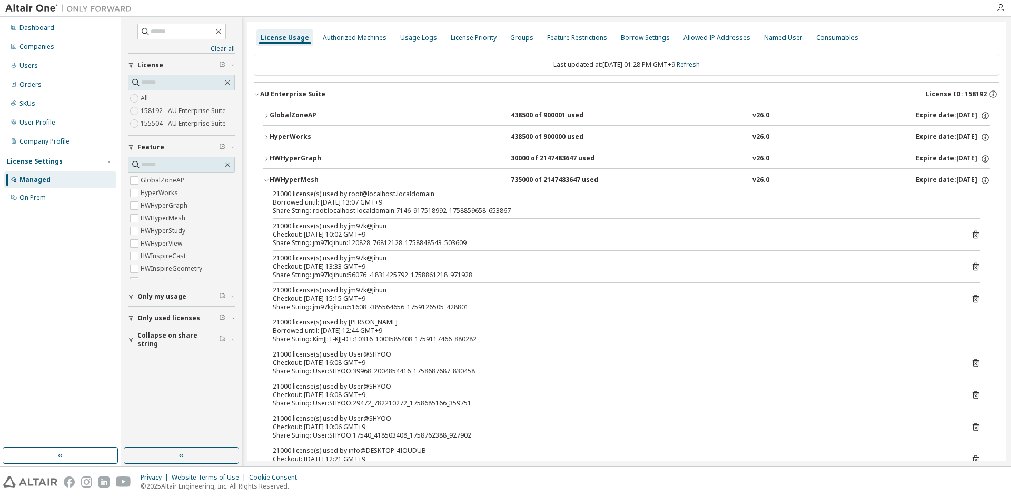
click at [970, 210] on div "21000 license(s) used by root@localhost.localdomain Borrowed until: 2025-10-10 …" at bounding box center [627, 202] width 708 height 25
click at [968, 203] on div "21000 license(s) used by root@localhost.localdomain Borrowed until: 2025-10-10 …" at bounding box center [627, 202] width 708 height 25
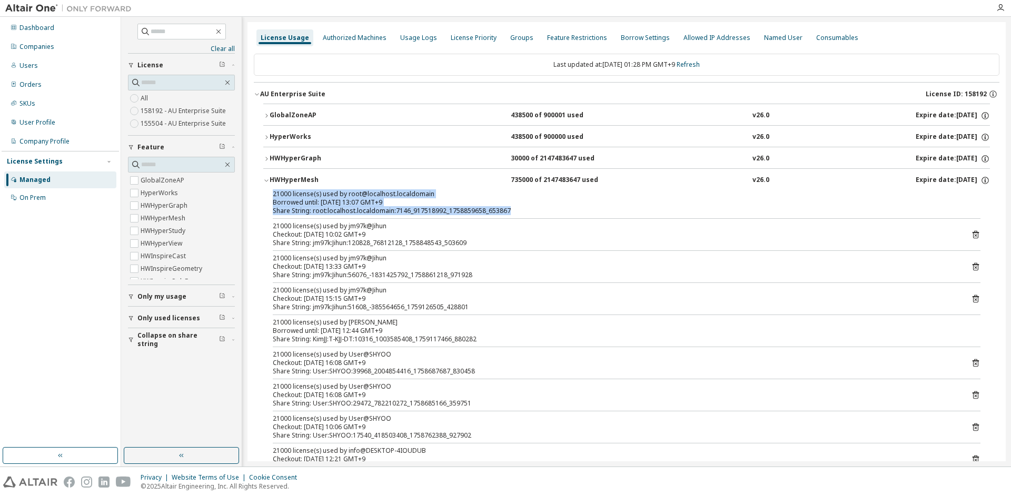
drag, startPoint x: 266, startPoint y: 195, endPoint x: 558, endPoint y: 209, distance: 292.0
click at [558, 209] on div "Share String: root:localhost.localdomain:7146_917518992_1758859658_653867" at bounding box center [614, 211] width 682 height 8
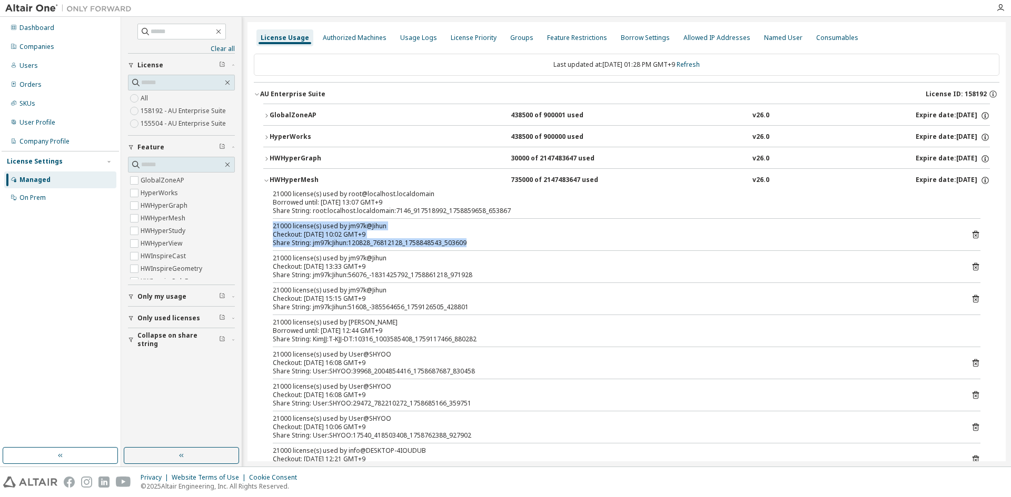
drag, startPoint x: 256, startPoint y: 227, endPoint x: 499, endPoint y: 241, distance: 243.1
click at [499, 241] on div "Share String: jm97k:Jihun:120828_76812128_1758848543_503609" at bounding box center [614, 243] width 682 height 8
drag, startPoint x: 513, startPoint y: 243, endPoint x: 268, endPoint y: 227, distance: 245.9
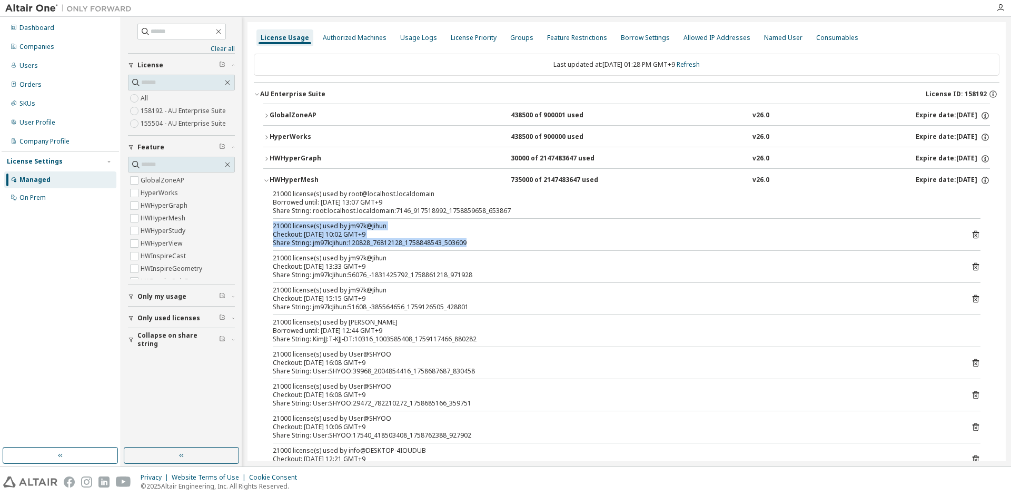
click at [277, 241] on div "Share String: jm97k:Jihun:120828_76812128_1758848543_503609" at bounding box center [614, 243] width 682 height 8
drag, startPoint x: 266, startPoint y: 226, endPoint x: 479, endPoint y: 242, distance: 212.7
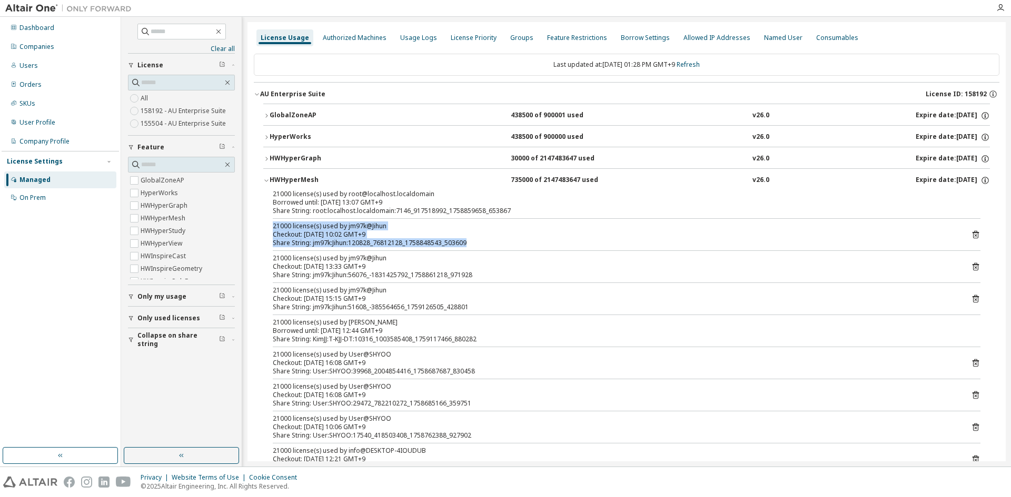
click at [479, 242] on div "Share String: jm97k:Jihun:120828_76812128_1758848543_503609" at bounding box center [614, 243] width 682 height 8
drag, startPoint x: 484, startPoint y: 247, endPoint x: 264, endPoint y: 224, distance: 221.3
click at [288, 229] on div "21000 license(s) used by jm97k@Jihun" at bounding box center [614, 226] width 682 height 8
drag, startPoint x: 268, startPoint y: 228, endPoint x: 490, endPoint y: 247, distance: 222.5
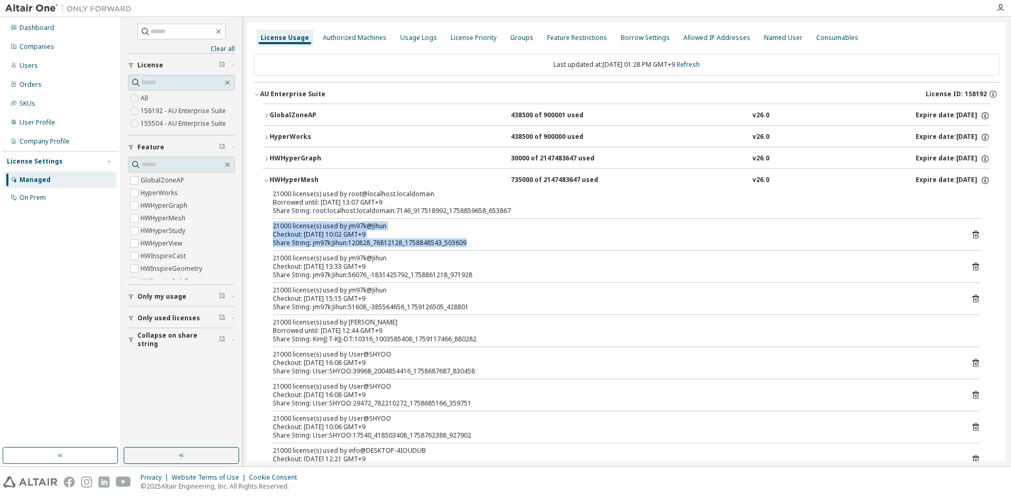
drag, startPoint x: 491, startPoint y: 242, endPoint x: 275, endPoint y: 224, distance: 217.1
click at [275, 224] on div "21000 license(s) used by jm97k@Jihun Checkout: 2025-09-26 10:02 GMT+9 Share Str…" at bounding box center [614, 234] width 682 height 25
click at [274, 224] on div "21000 license(s) used by jm97k@Jihun" at bounding box center [614, 226] width 682 height 8
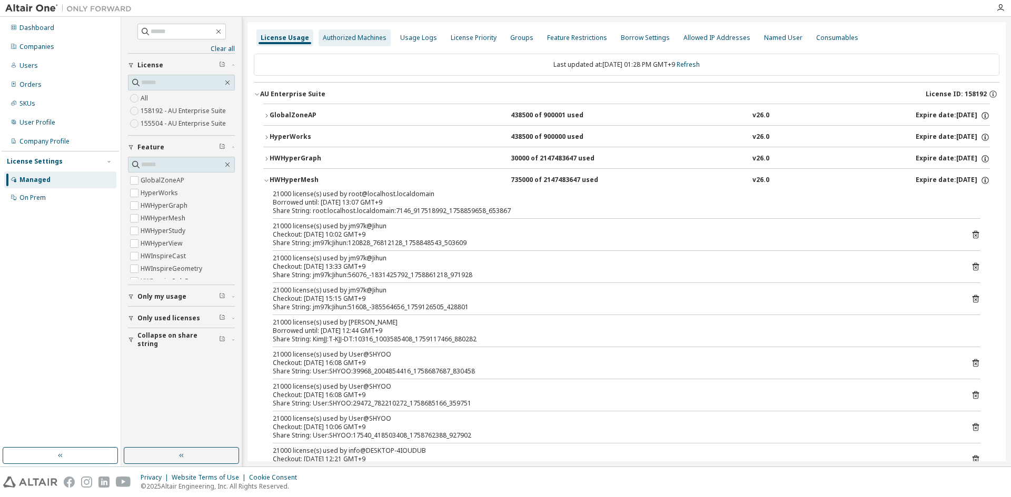
click at [367, 38] on div "Authorized Machines" at bounding box center [355, 38] width 64 height 8
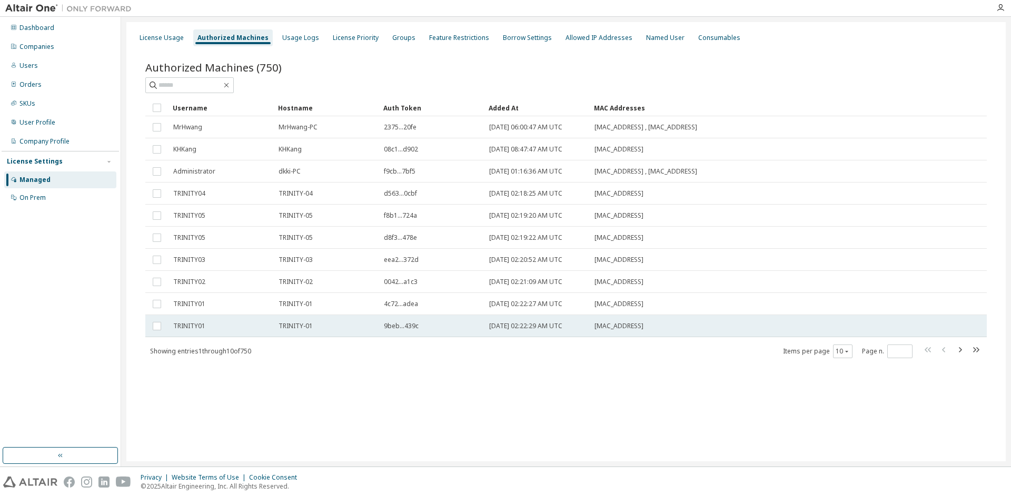
drag, startPoint x: 172, startPoint y: 125, endPoint x: 663, endPoint y: 323, distance: 530.2
click at [663, 323] on tbody "MrHwang MrHwang-PC 2375...20fe 2018-06-29 06:00:47 AM UTC 60:A4:4C:21:EA:8E , 6…" at bounding box center [565, 226] width 841 height 221
click at [663, 323] on div "A4:BA:DB:FE:63:EE" at bounding box center [734, 326] width 281 height 8
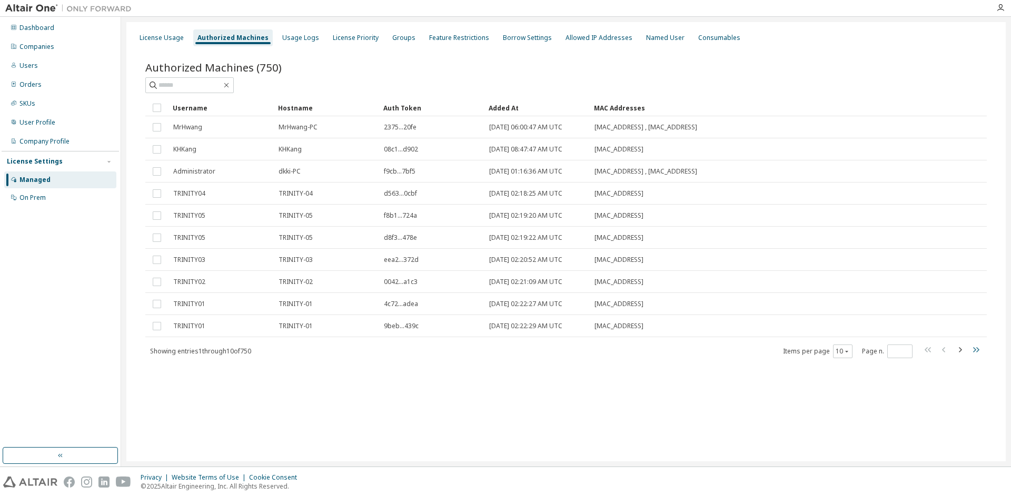
click at [974, 349] on icon "button" at bounding box center [976, 349] width 6 height 5
type input "**"
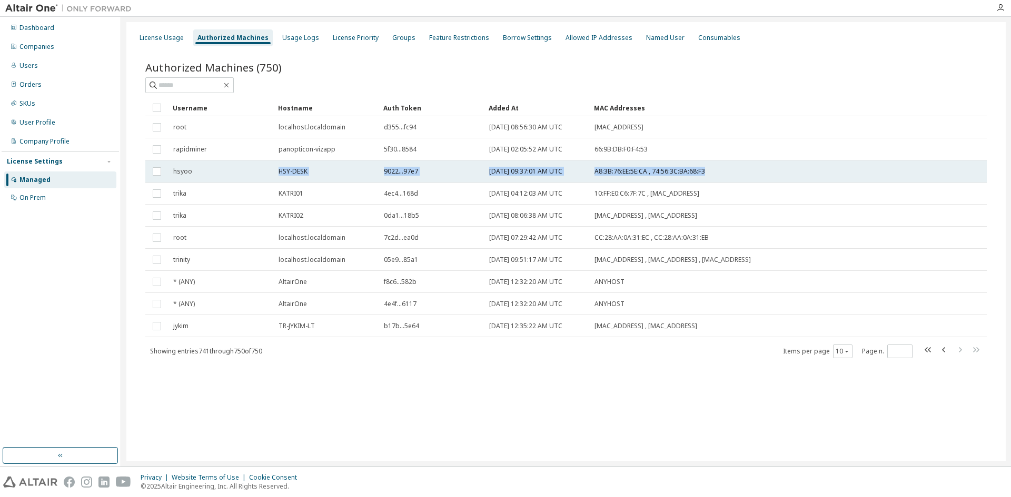
drag, startPoint x: 278, startPoint y: 172, endPoint x: 705, endPoint y: 170, distance: 426.9
click at [705, 170] on tr "hsyoo HSY-DESK 9022...97e7 2025-08-29 09:37:01 AM UTC A8:3B:76:EE:5E:CA , 74:56…" at bounding box center [565, 172] width 841 height 22
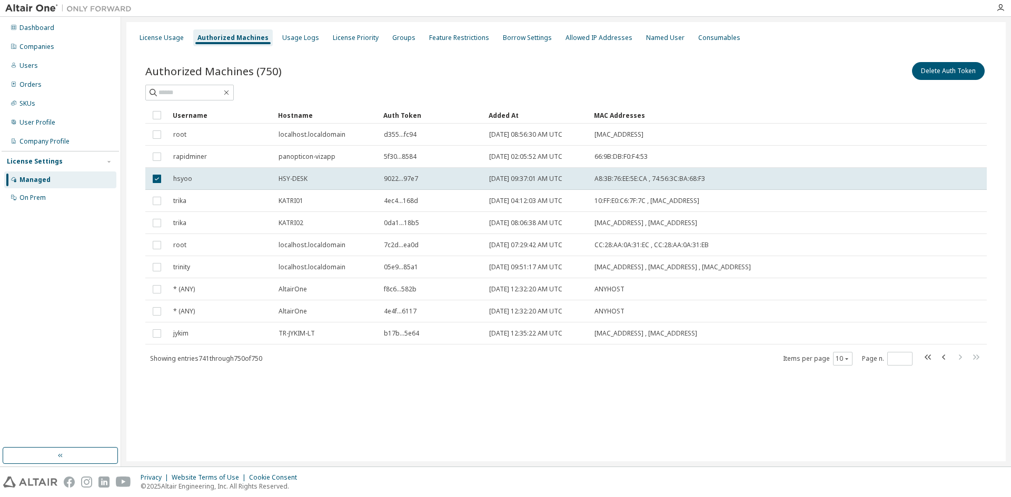
click at [706, 170] on td "A8:3B:76:EE:5E:CA , 74:56:3C:BA:68:F3" at bounding box center [735, 179] width 291 height 22
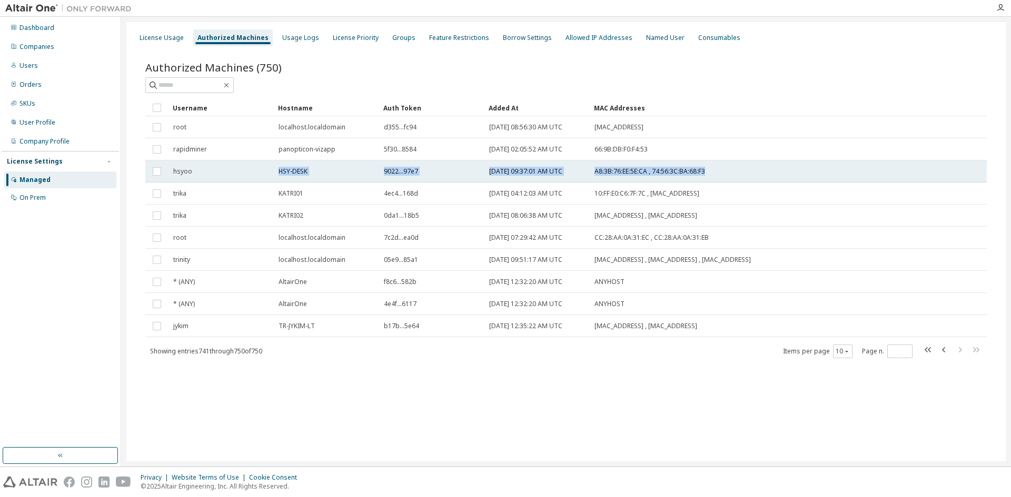
drag, startPoint x: 767, startPoint y: 170, endPoint x: 276, endPoint y: 172, distance: 491.2
click at [276, 172] on tr "hsyoo HSY-DESK 9022...97e7 2025-08-29 09:37:01 AM UTC A8:3B:76:EE:5E:CA , 74:56…" at bounding box center [565, 172] width 841 height 22
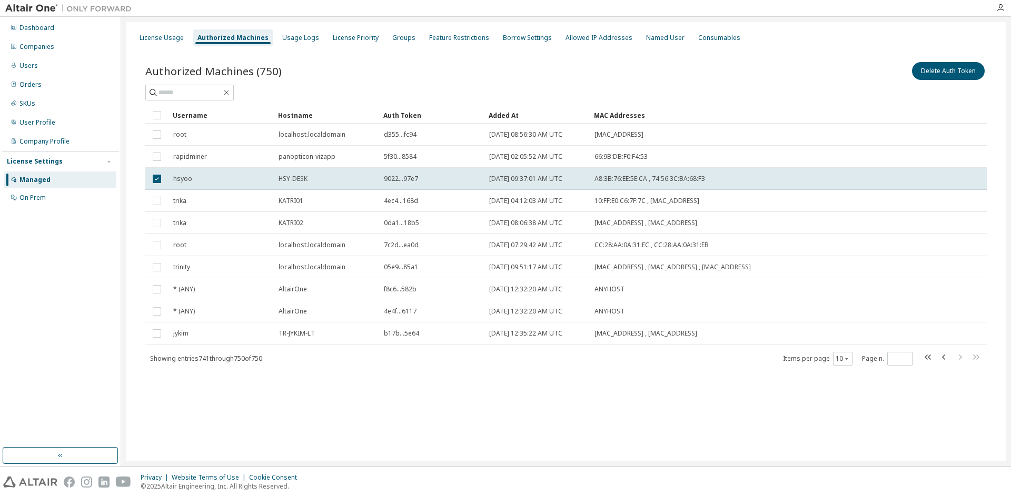
click at [276, 172] on td "HSY-DESK" at bounding box center [326, 179] width 105 height 22
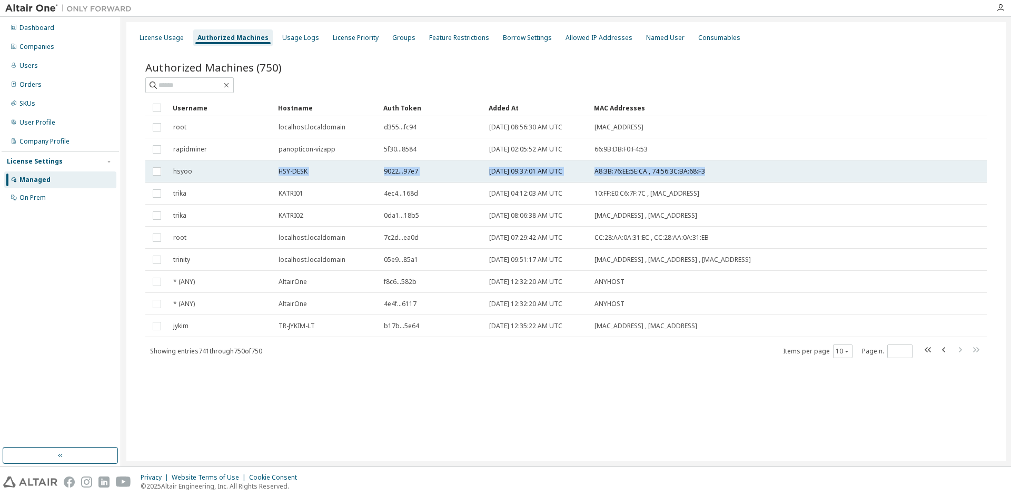
drag, startPoint x: 278, startPoint y: 171, endPoint x: 726, endPoint y: 168, distance: 448.0
click at [726, 168] on tr "hsyoo HSY-DESK 9022...97e7 2025-08-29 09:37:01 AM UTC A8:3B:76:EE:5E:CA , 74:56…" at bounding box center [565, 172] width 841 height 22
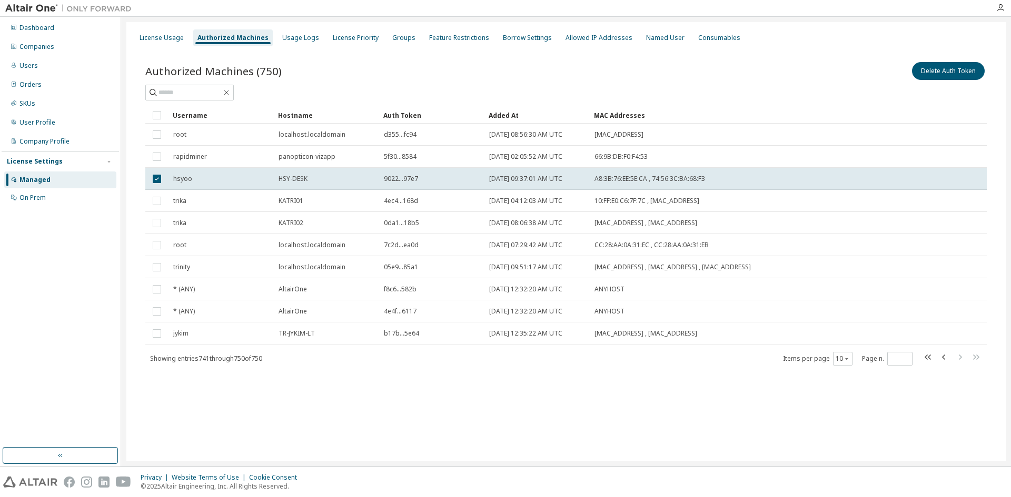
click at [726, 168] on td "A8:3B:76:EE:5E:CA , 74:56:3C:BA:68:F3" at bounding box center [735, 179] width 291 height 22
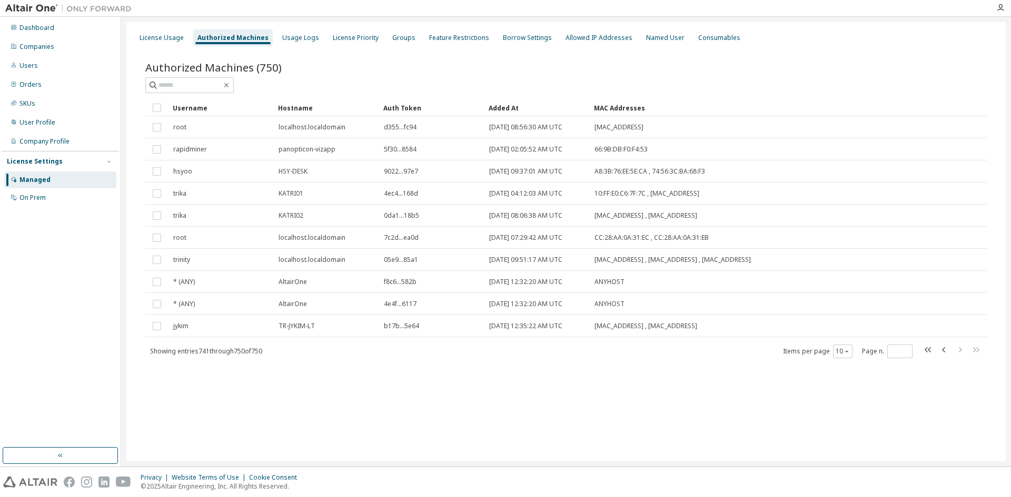
click at [206, 40] on div "Authorized Machines" at bounding box center [232, 38] width 71 height 8
click at [161, 37] on div "License Usage" at bounding box center [162, 38] width 44 height 8
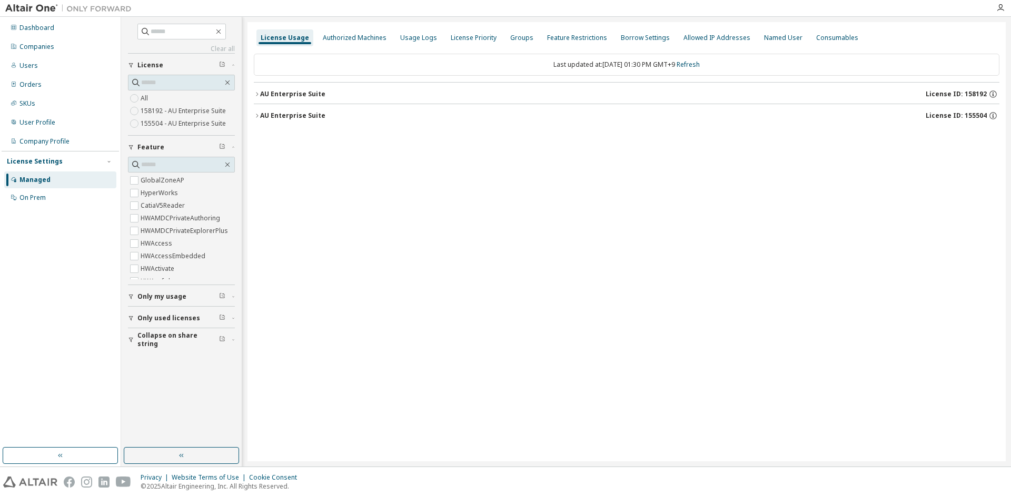
click at [259, 92] on icon "button" at bounding box center [257, 94] width 6 height 6
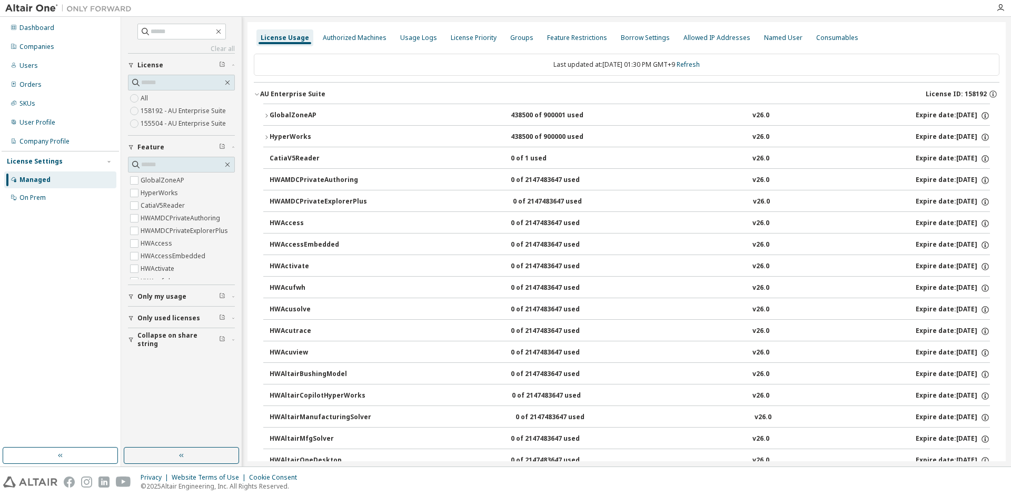
click at [265, 136] on icon "button" at bounding box center [266, 137] width 6 height 6
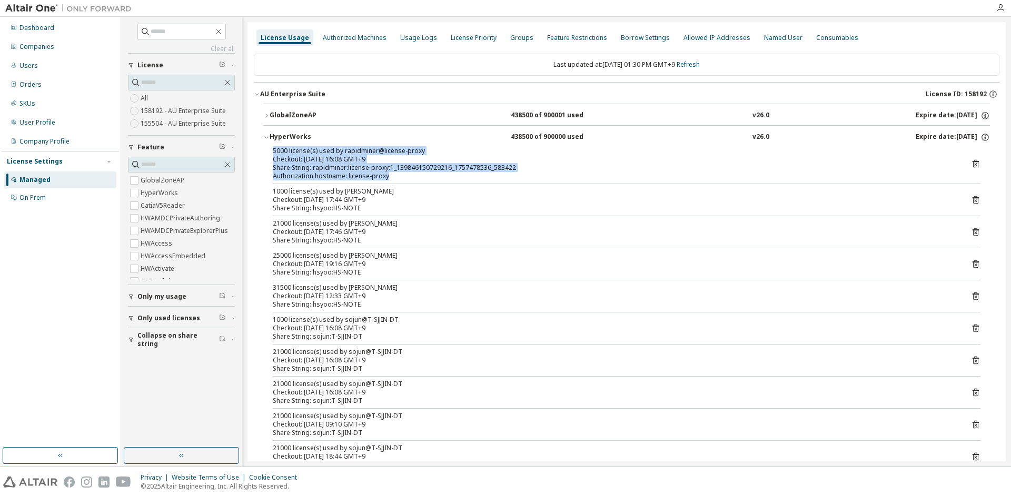
drag, startPoint x: 273, startPoint y: 151, endPoint x: 516, endPoint y: 175, distance: 243.9
click at [516, 175] on div "5000 license(s) used by rapidminer@license-proxy Checkout: 2025-09-24 16:08 GMT…" at bounding box center [614, 164] width 682 height 34
click at [516, 175] on div "Authorization hostname: license-proxy" at bounding box center [614, 176] width 682 height 8
drag, startPoint x: 392, startPoint y: 176, endPoint x: 273, endPoint y: 148, distance: 122.1
click at [273, 148] on div "5000 license(s) used by rapidminer@license-proxy Checkout: 2025-09-24 16:08 GMT…" at bounding box center [614, 164] width 682 height 34
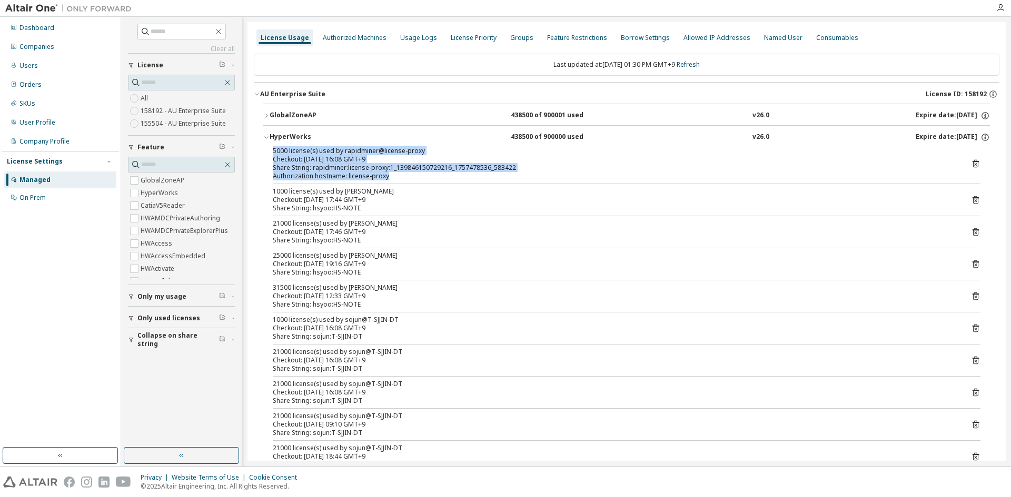
click at [276, 150] on div "5000 license(s) used by rapidminer@license-proxy" at bounding box center [614, 151] width 682 height 8
drag, startPoint x: 272, startPoint y: 151, endPoint x: 420, endPoint y: 176, distance: 150.1
click at [420, 176] on div "Authorization hostname: license-proxy" at bounding box center [614, 176] width 682 height 8
drag, startPoint x: 391, startPoint y: 177, endPoint x: 274, endPoint y: 149, distance: 120.2
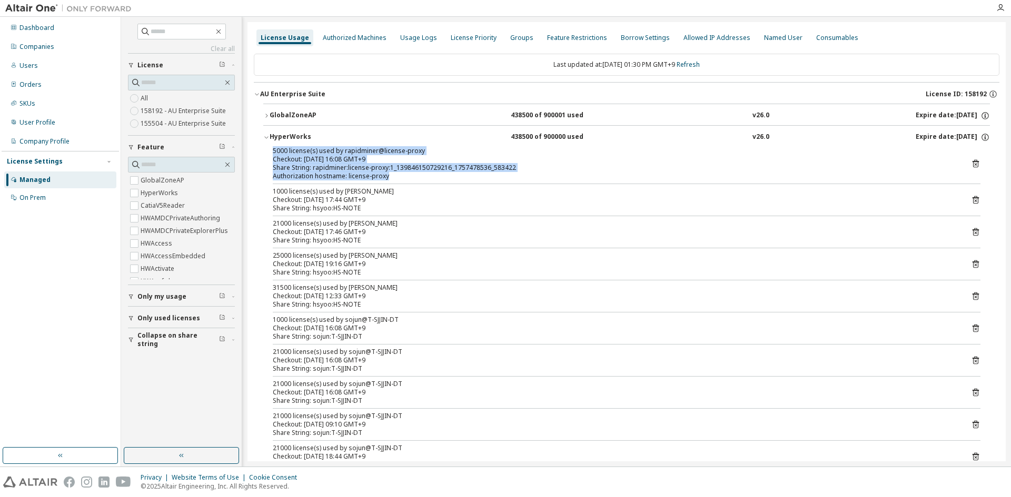
click at [274, 149] on div "5000 license(s) used by rapidminer@license-proxy Checkout: 2025-09-24 16:08 GMT…" at bounding box center [614, 164] width 682 height 34
click at [274, 148] on div "5000 license(s) used by rapidminer@license-proxy" at bounding box center [614, 151] width 682 height 8
drag, startPoint x: 272, startPoint y: 151, endPoint x: 422, endPoint y: 183, distance: 152.9
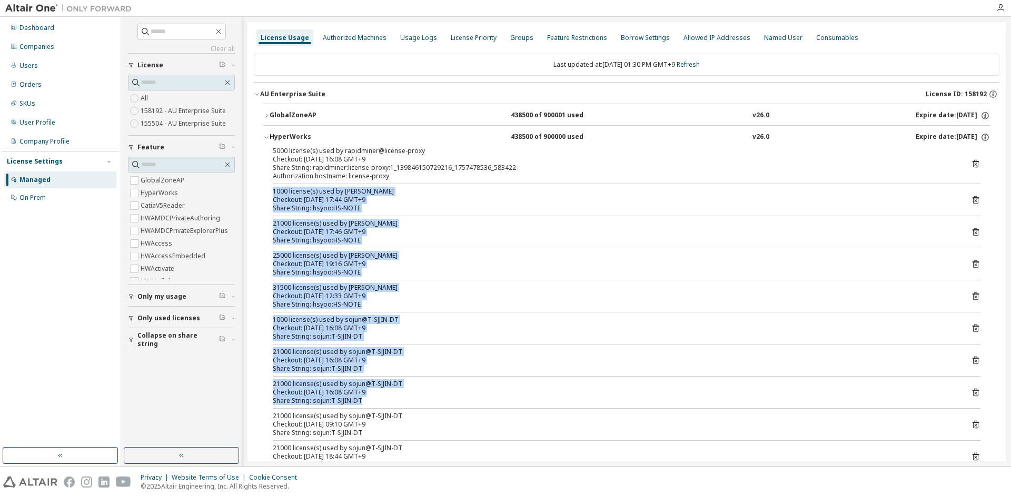
drag, startPoint x: 271, startPoint y: 190, endPoint x: 426, endPoint y: 400, distance: 261.2
click at [426, 400] on div "Share String: sojun:T-SJJIN-DT" at bounding box center [614, 401] width 682 height 8
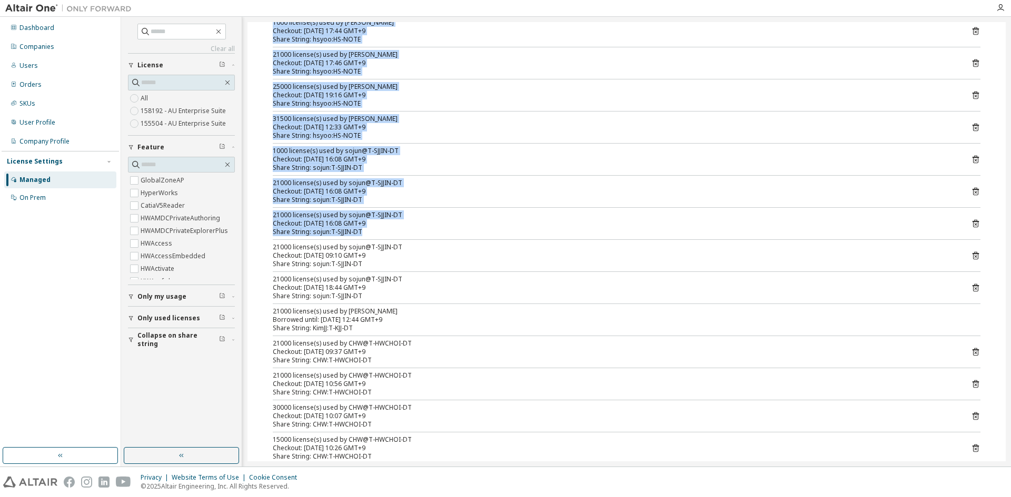
scroll to position [830, 0]
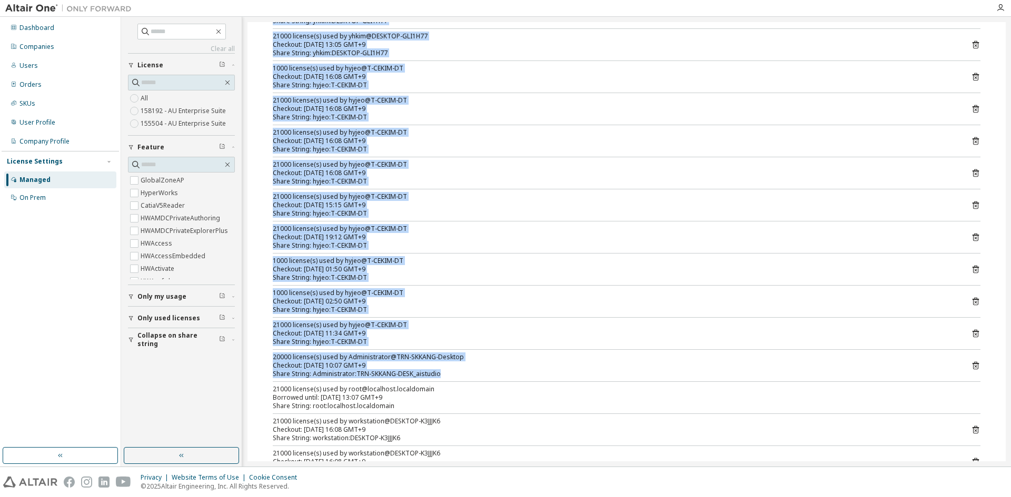
drag, startPoint x: 273, startPoint y: 150, endPoint x: 457, endPoint y: 369, distance: 285.9
click at [464, 342] on div "Share String: hyjeo:T-CEKIM-DT" at bounding box center [614, 342] width 682 height 8
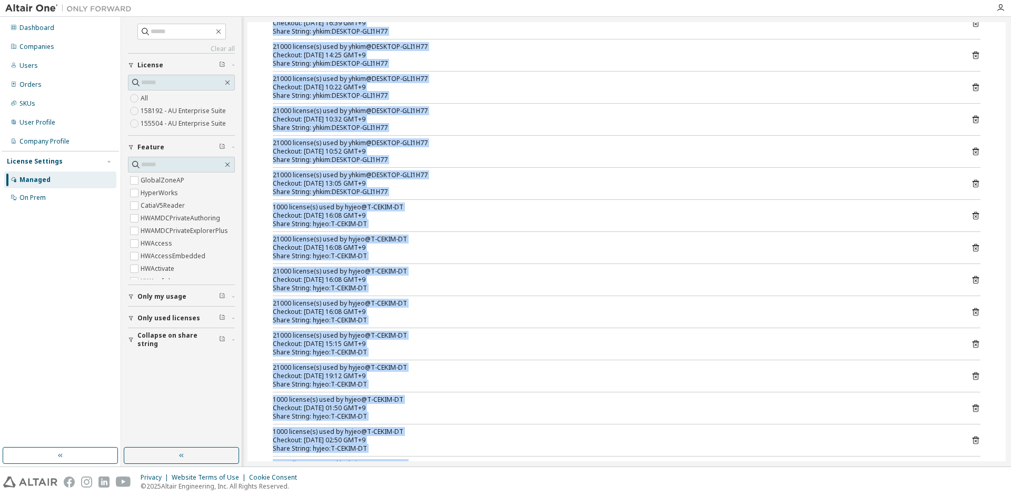
scroll to position [356, 0]
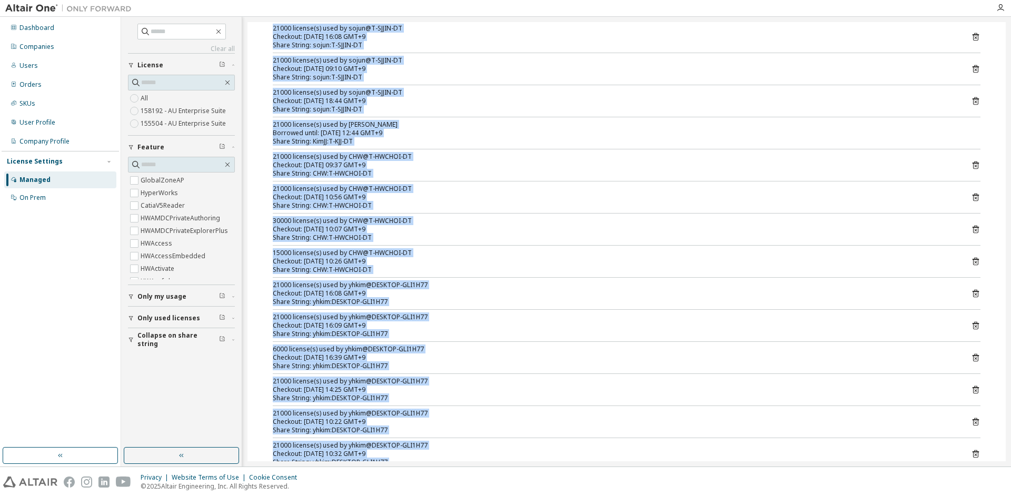
click at [276, 250] on div "15000 license(s) used by CHW@T-HWCHOI-DT" at bounding box center [614, 253] width 682 height 8
click at [309, 250] on div "15000 license(s) used by CHW@T-HWCHOI-DT" at bounding box center [614, 253] width 682 height 8
click at [553, 197] on div "Checkout: 2025-09-25 10:56 GMT+9" at bounding box center [614, 197] width 682 height 8
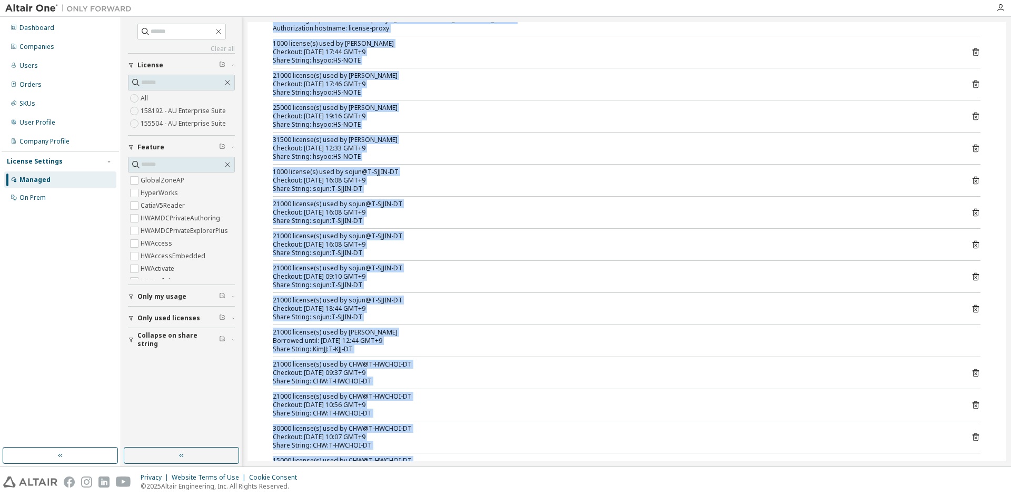
scroll to position [0, 0]
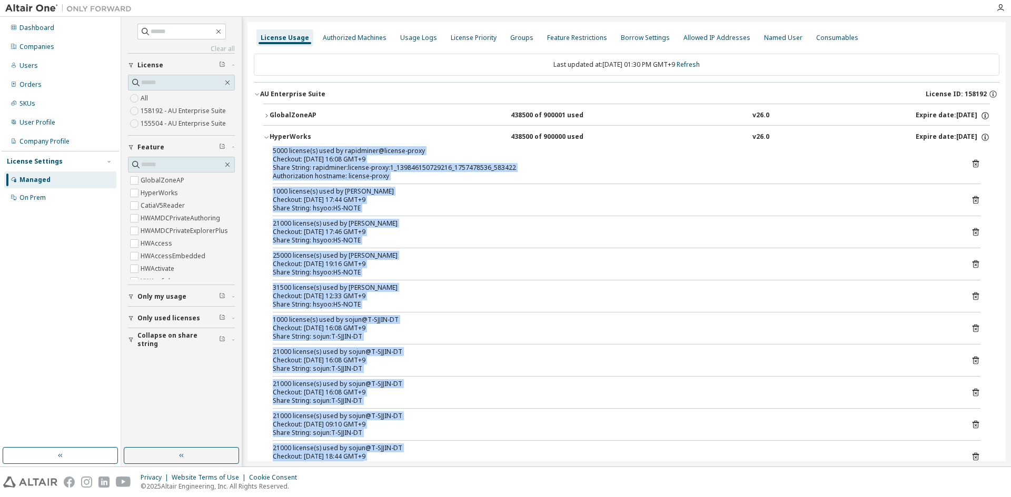
click at [495, 202] on div "Checkout: 2025-09-29 17:44 GMT+9" at bounding box center [614, 200] width 682 height 8
click at [430, 174] on div "Authorization hostname: license-proxy" at bounding box center [614, 176] width 682 height 8
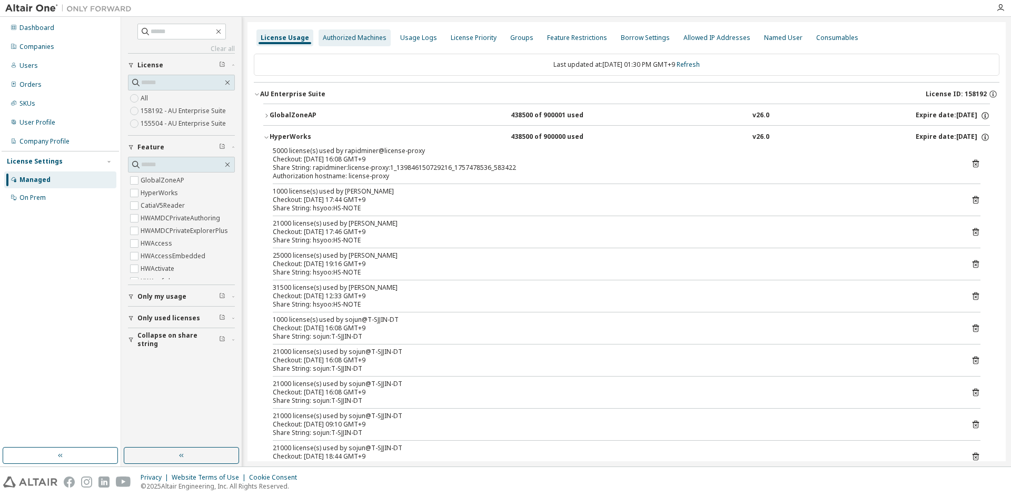
click at [382, 37] on div "Authorized Machines" at bounding box center [354, 37] width 72 height 17
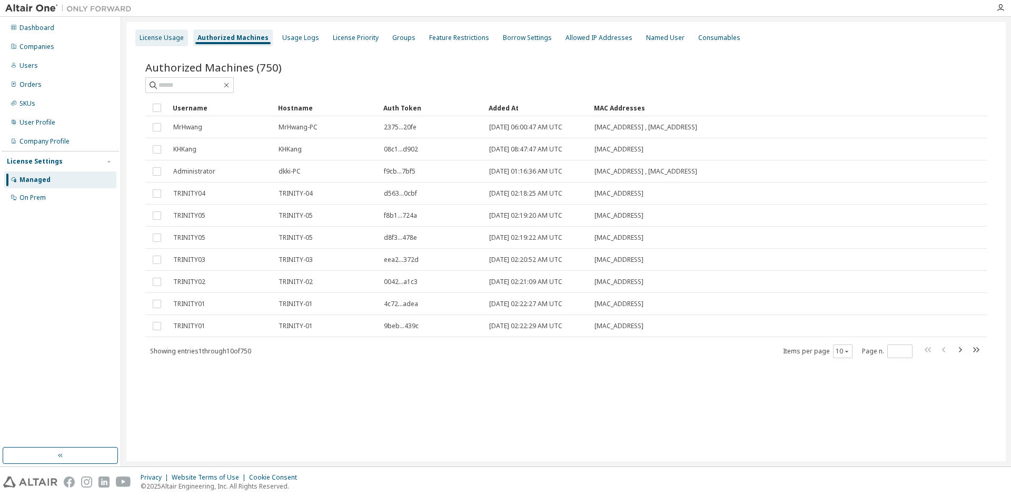
click at [172, 38] on div "License Usage" at bounding box center [162, 38] width 44 height 8
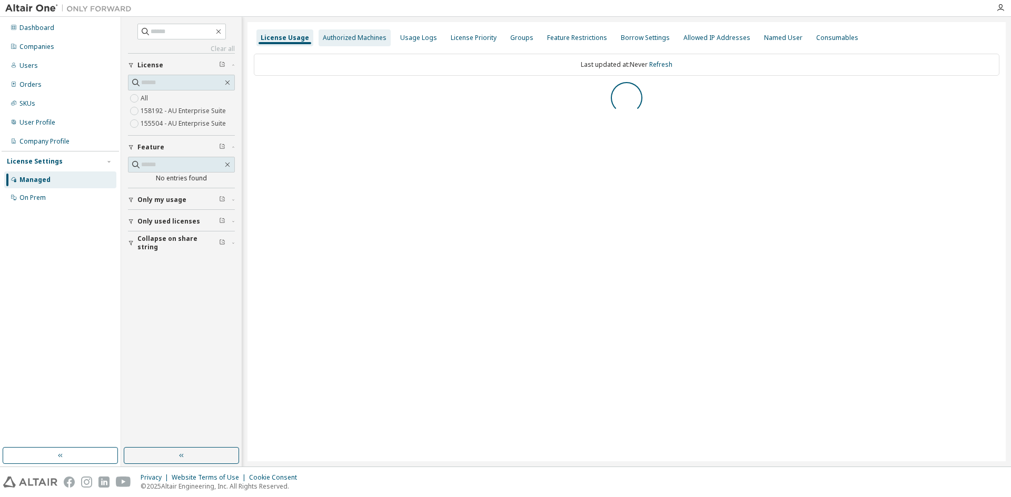
click at [333, 41] on div "Authorized Machines" at bounding box center [355, 38] width 64 height 8
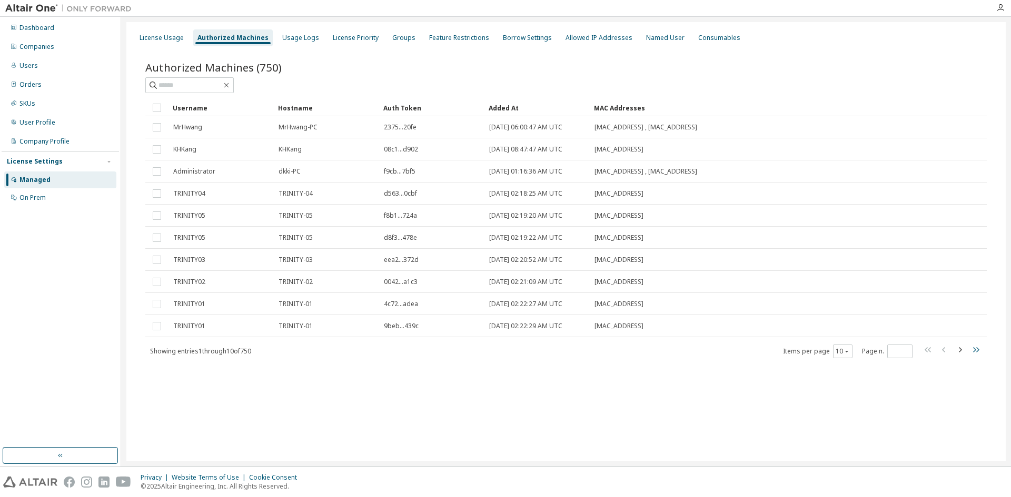
click at [975, 352] on icon "button" at bounding box center [975, 350] width 13 height 13
type input "**"
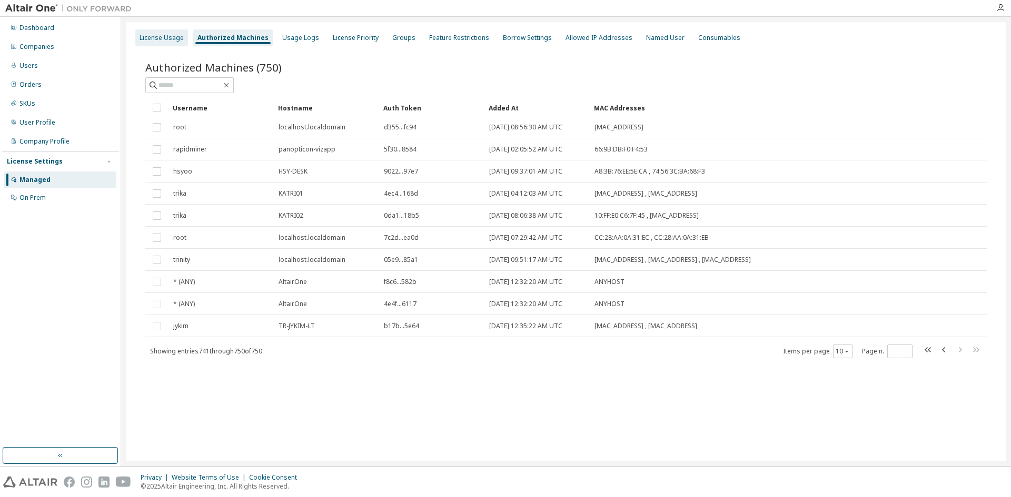
click at [168, 38] on div "License Usage" at bounding box center [162, 38] width 44 height 8
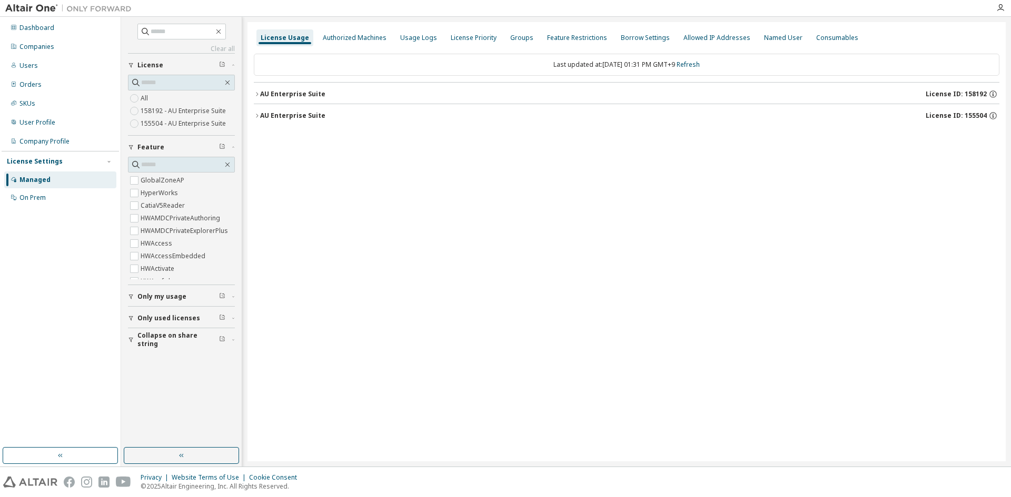
click at [254, 92] on icon "button" at bounding box center [257, 94] width 6 height 6
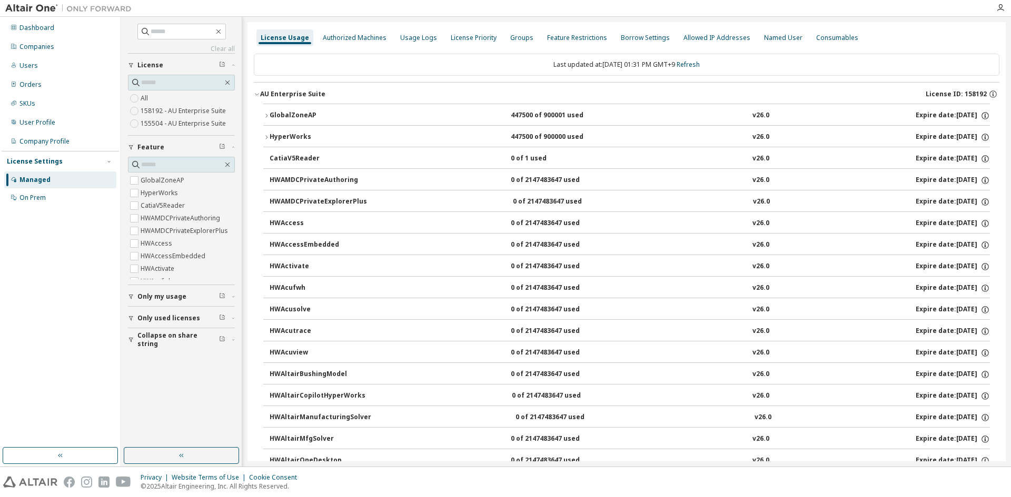
click at [263, 114] on icon "button" at bounding box center [266, 116] width 6 height 6
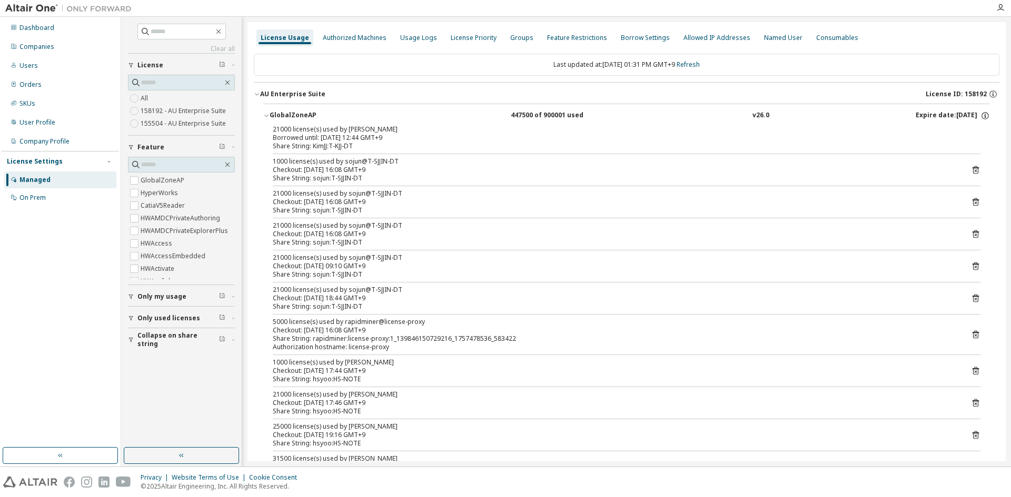
click at [263, 114] on icon "button" at bounding box center [266, 116] width 6 height 6
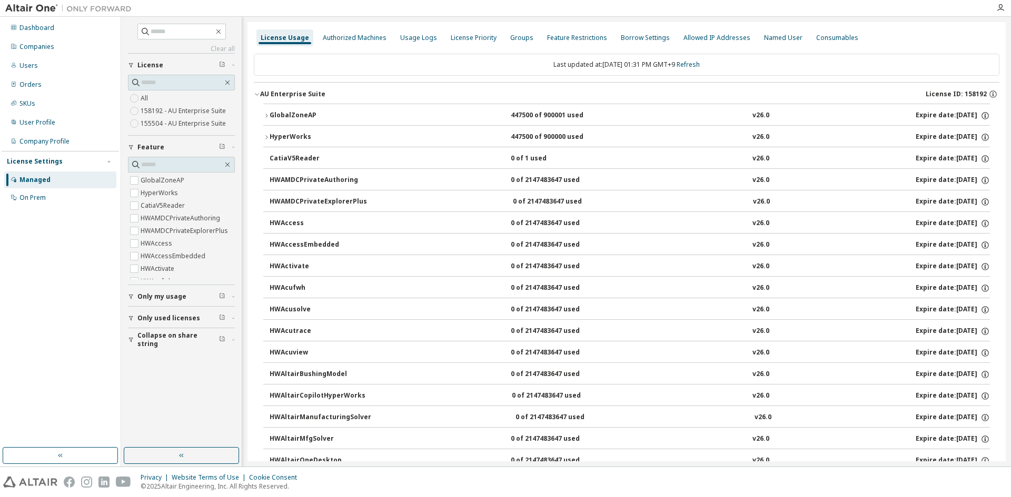
click at [263, 114] on icon "button" at bounding box center [266, 116] width 6 height 6
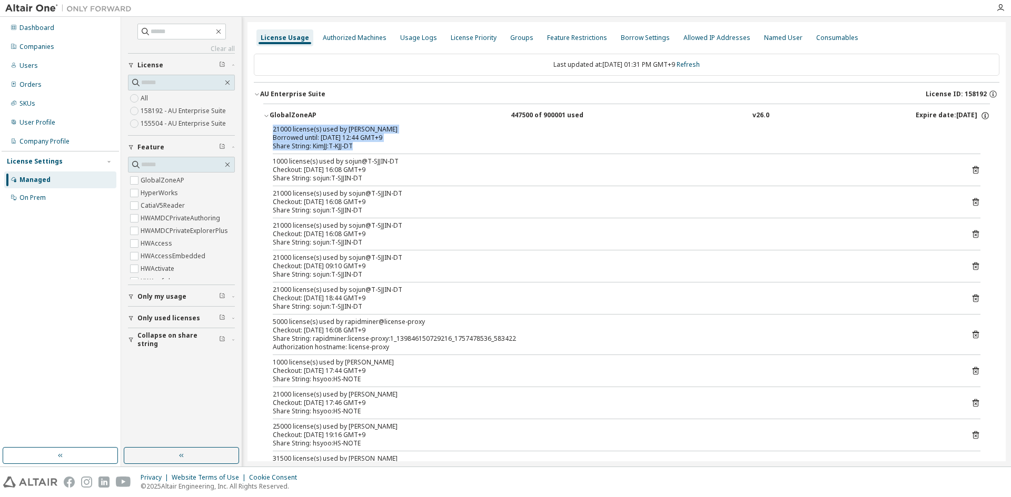
drag, startPoint x: 272, startPoint y: 130, endPoint x: 354, endPoint y: 146, distance: 84.3
click at [354, 146] on div "Share String: KimJJ:T-KJJ-DT" at bounding box center [614, 146] width 682 height 8
click at [265, 115] on icon "button" at bounding box center [266, 116] width 4 height 2
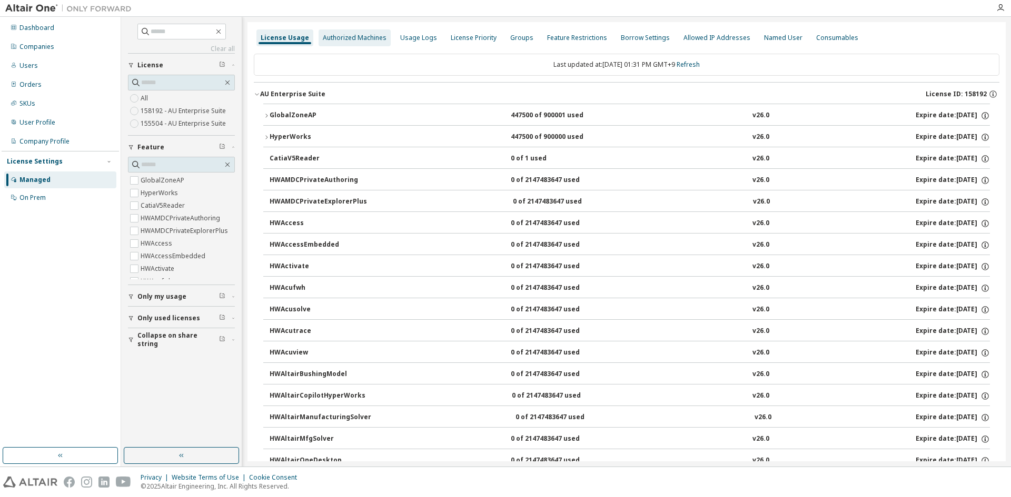
click at [346, 29] on div "Authorized Machines" at bounding box center [354, 37] width 72 height 17
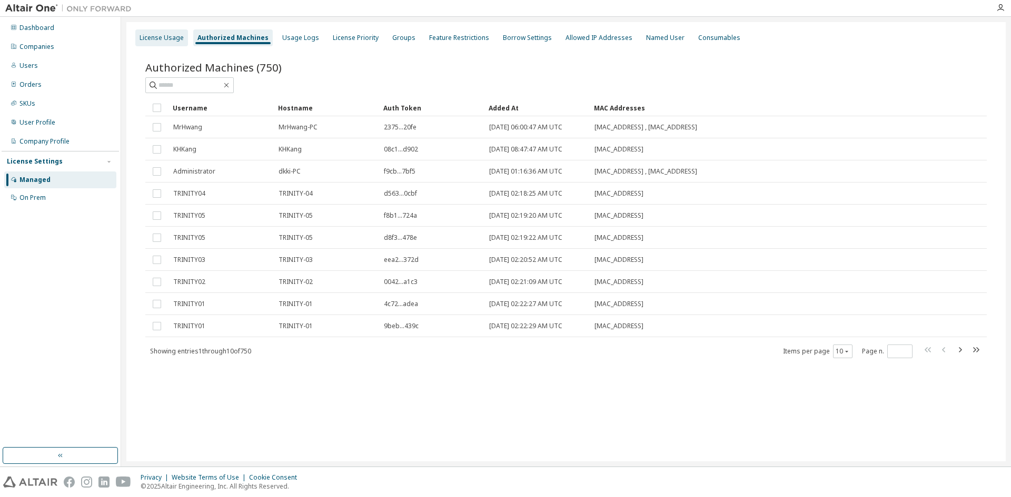
click at [172, 41] on div "License Usage" at bounding box center [162, 38] width 44 height 8
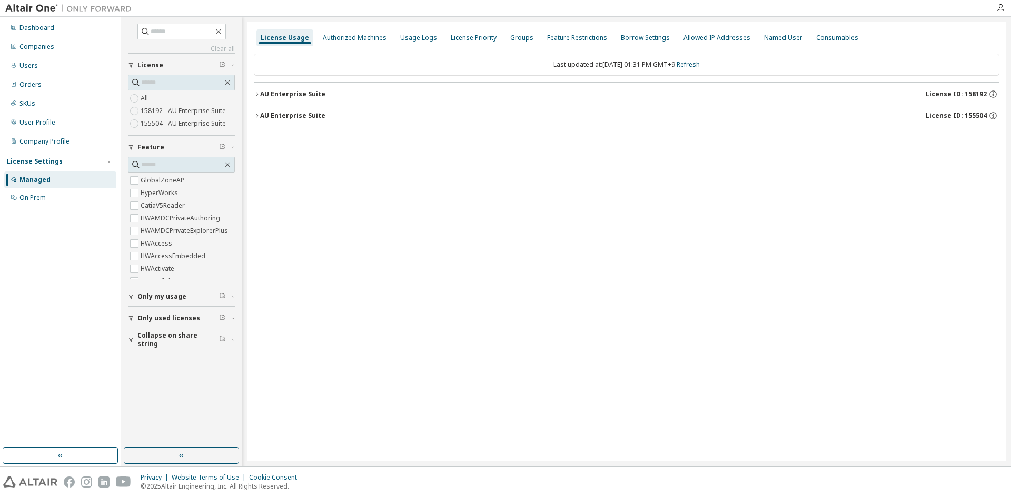
click at [260, 90] on div "AU Enterprise Suite" at bounding box center [292, 94] width 65 height 8
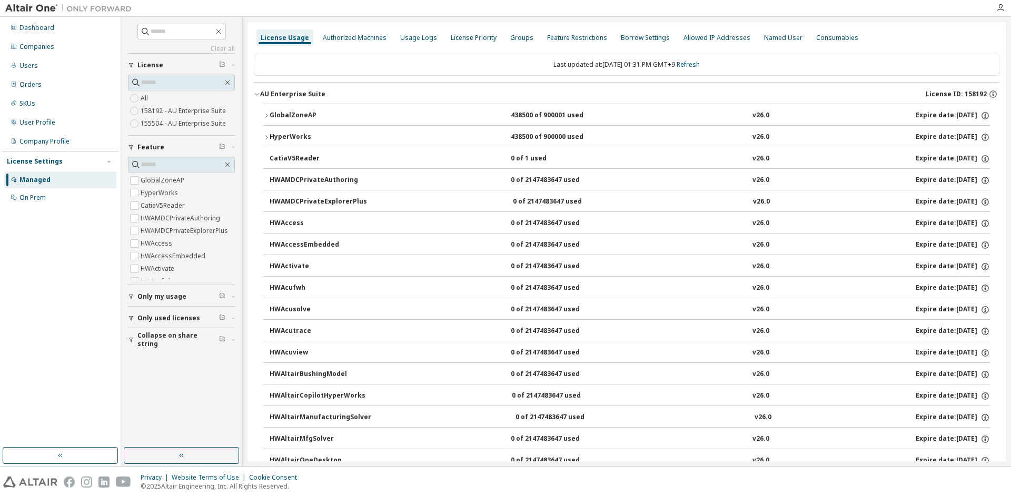
click at [265, 136] on icon "button" at bounding box center [266, 137] width 6 height 6
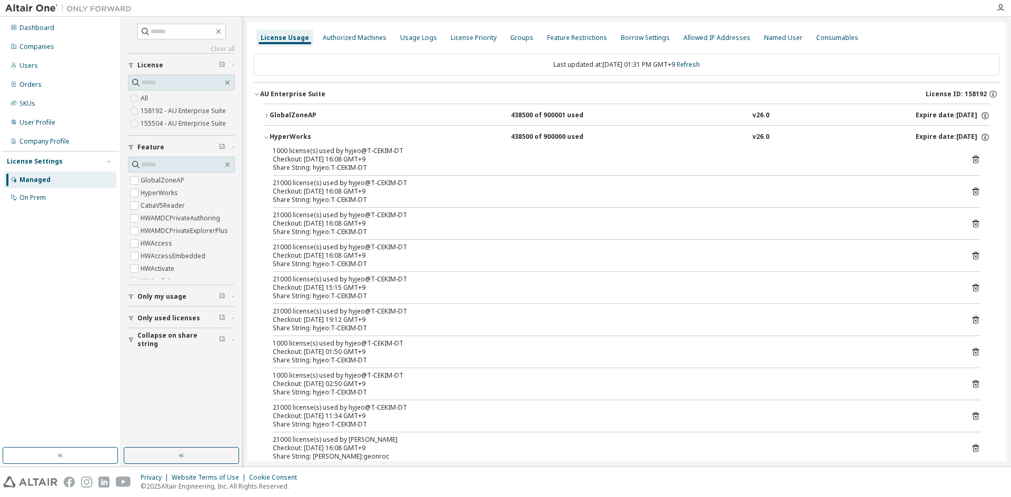
click at [268, 130] on button "HyperWorks 438500 of 900000 used v26.0 Expire date: 2026-01-01" at bounding box center [626, 137] width 726 height 23
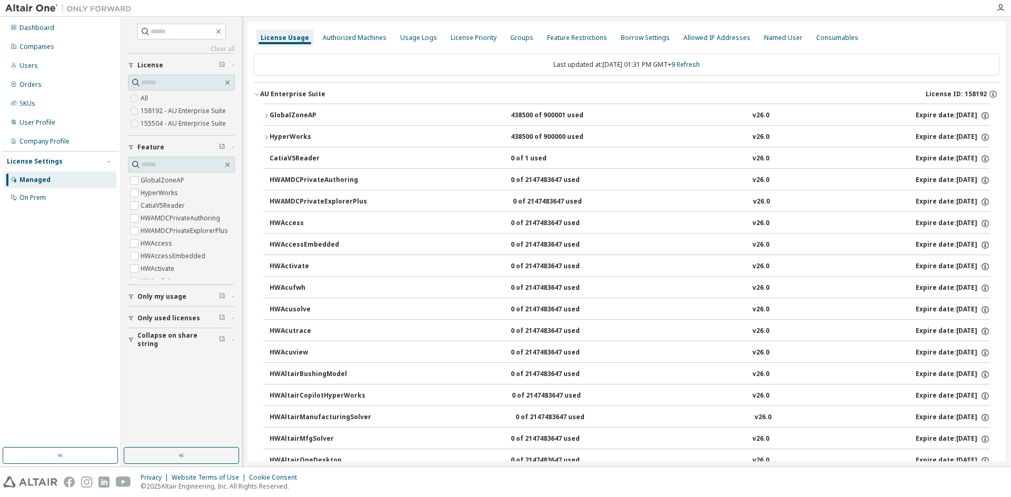
click at [267, 134] on button "HyperWorks 438500 of 900000 used v26.0 Expire date: 2026-01-01" at bounding box center [626, 137] width 726 height 23
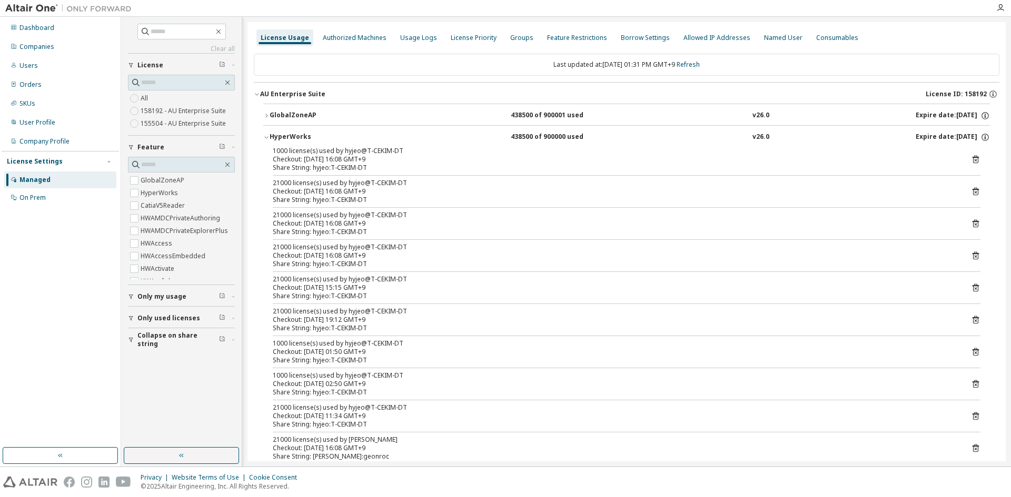
click at [267, 134] on button "HyperWorks 438500 of 900000 used v26.0 Expire date: 2026-01-01" at bounding box center [626, 137] width 726 height 23
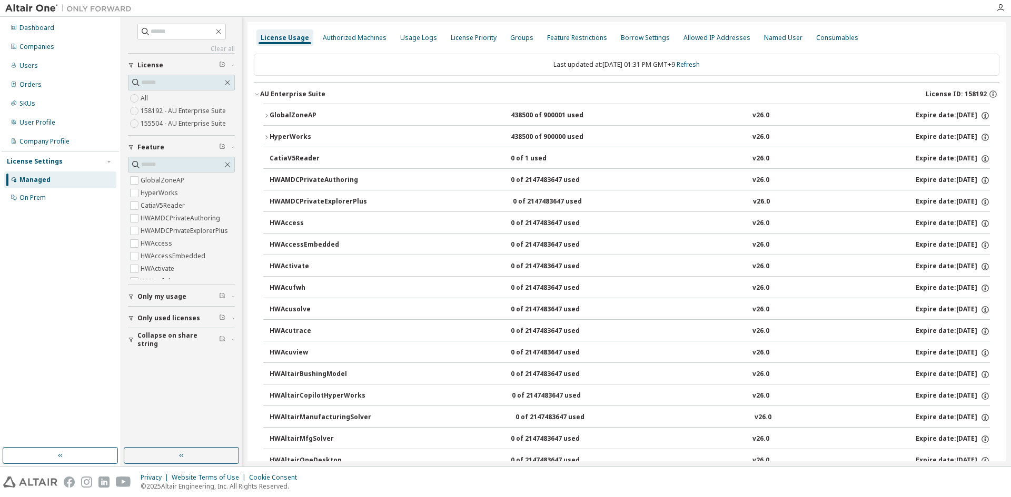
click at [78, 256] on div "Dashboard Companies Users Orders SKUs User Profile Company Profile License Sett…" at bounding box center [60, 232] width 117 height 428
